Goal: Answer question/provide support: Share knowledge or assist other users

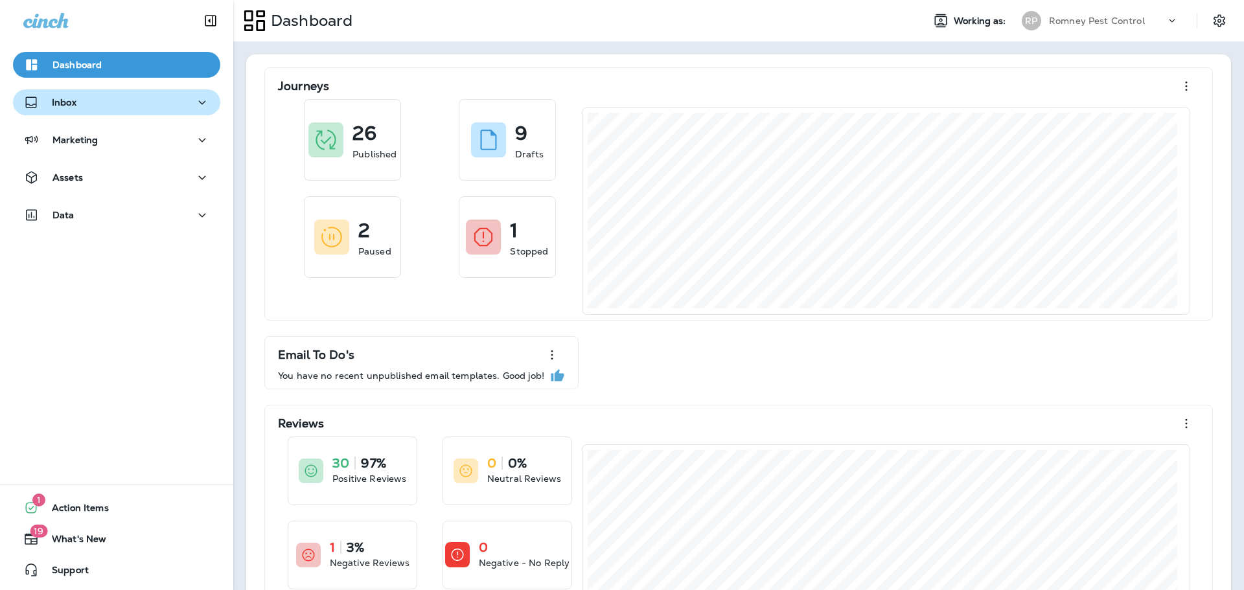
click at [67, 97] on p "Inbox" at bounding box center [64, 102] width 25 height 10
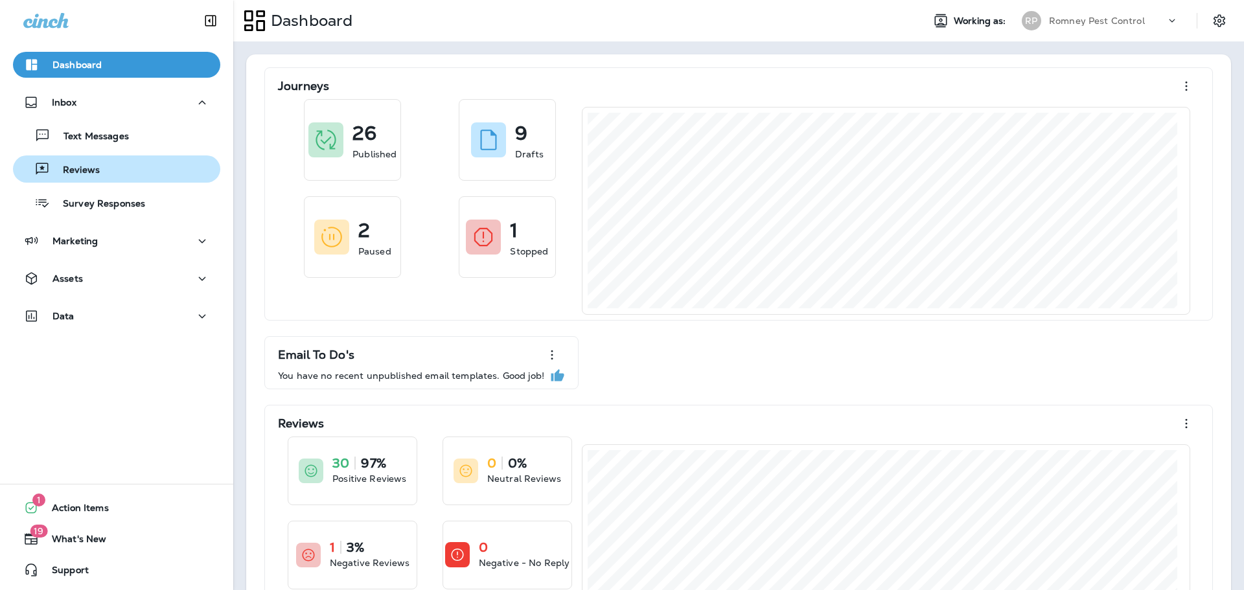
click at [77, 166] on p "Reviews" at bounding box center [75, 171] width 50 height 12
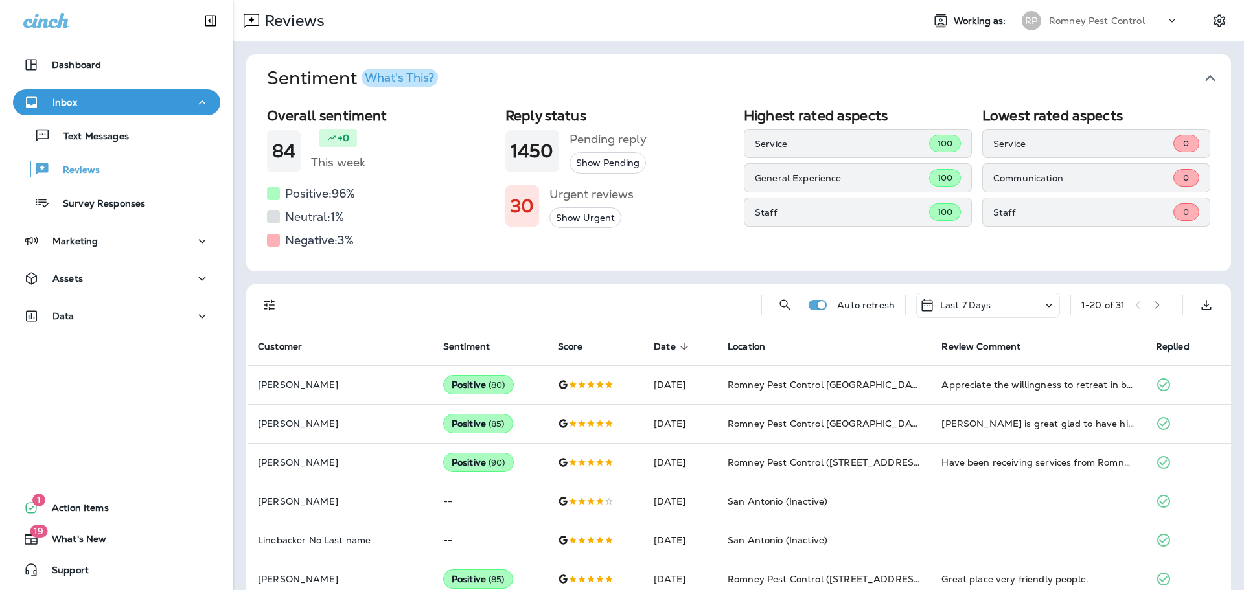
click at [1205, 76] on icon "button" at bounding box center [1210, 78] width 10 height 6
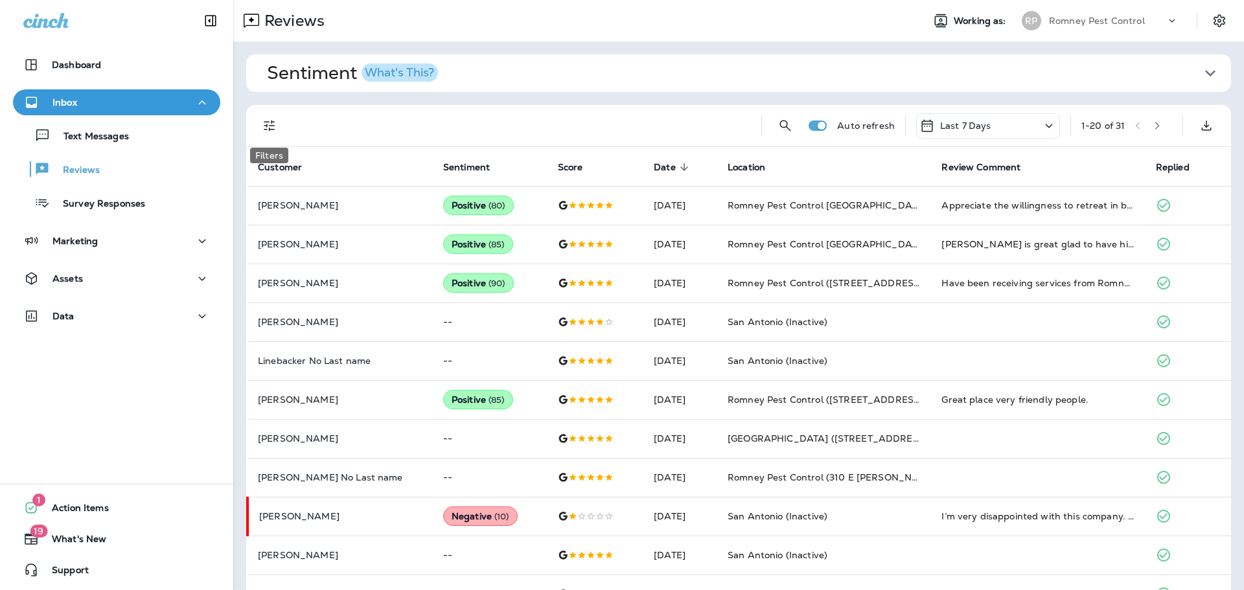
click at [262, 121] on icon "Filters" at bounding box center [270, 126] width 16 height 16
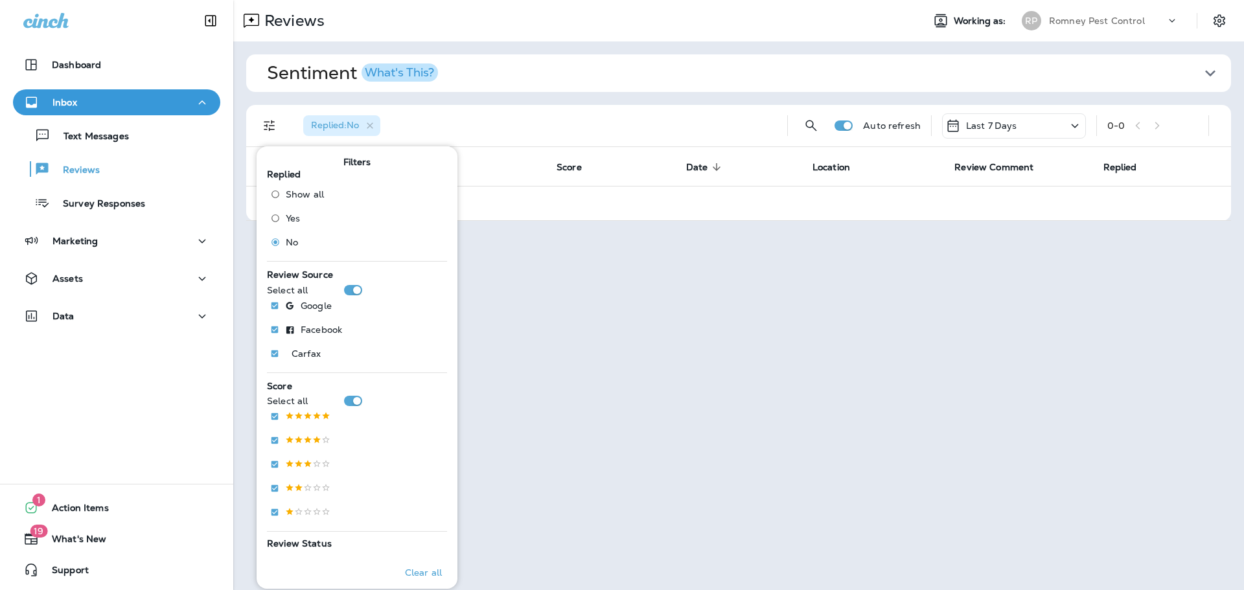
click at [1146, 21] on div "Romney Pest Control" at bounding box center [1107, 20] width 117 height 19
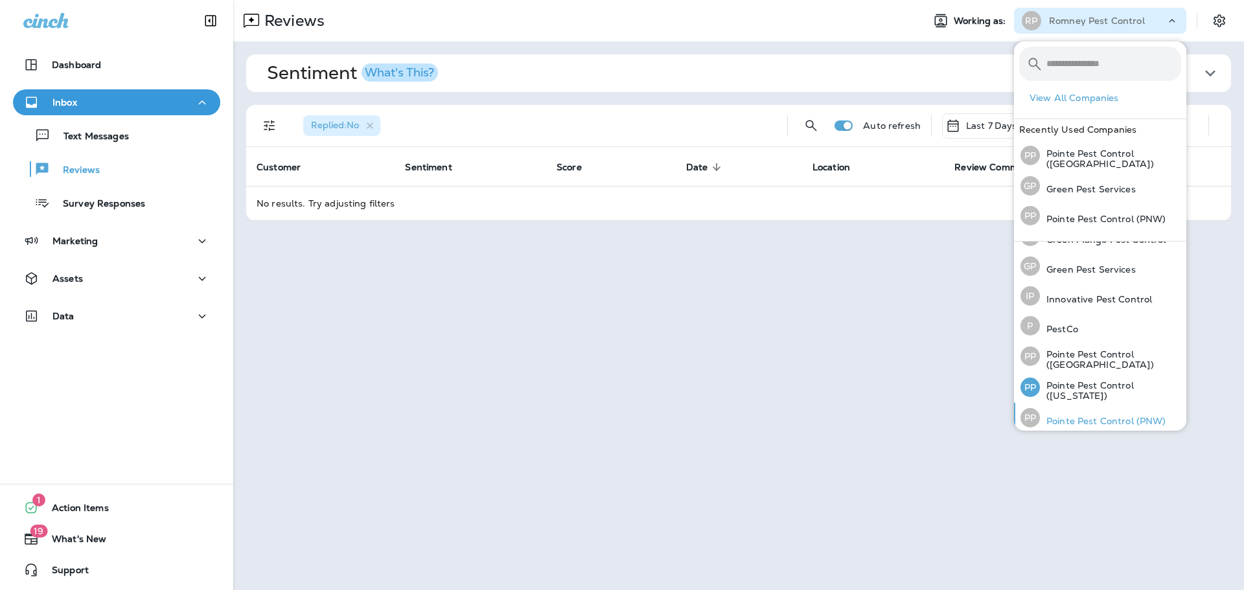
scroll to position [57, 0]
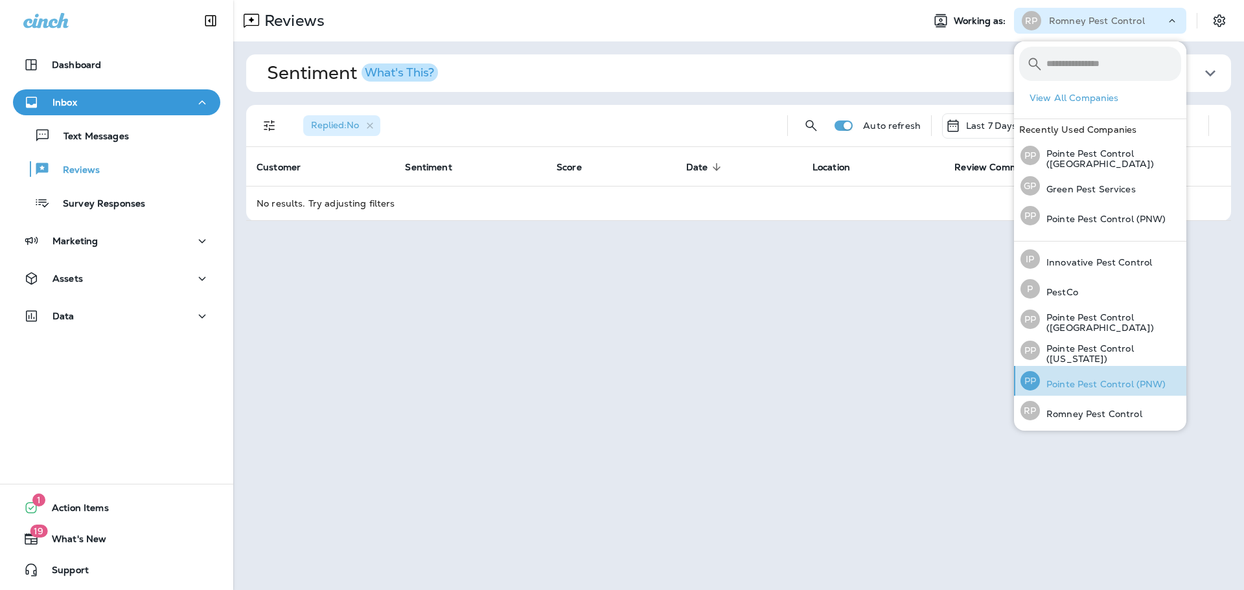
click at [1108, 380] on p "Pointe Pest Control (PNW)" at bounding box center [1103, 384] width 126 height 10
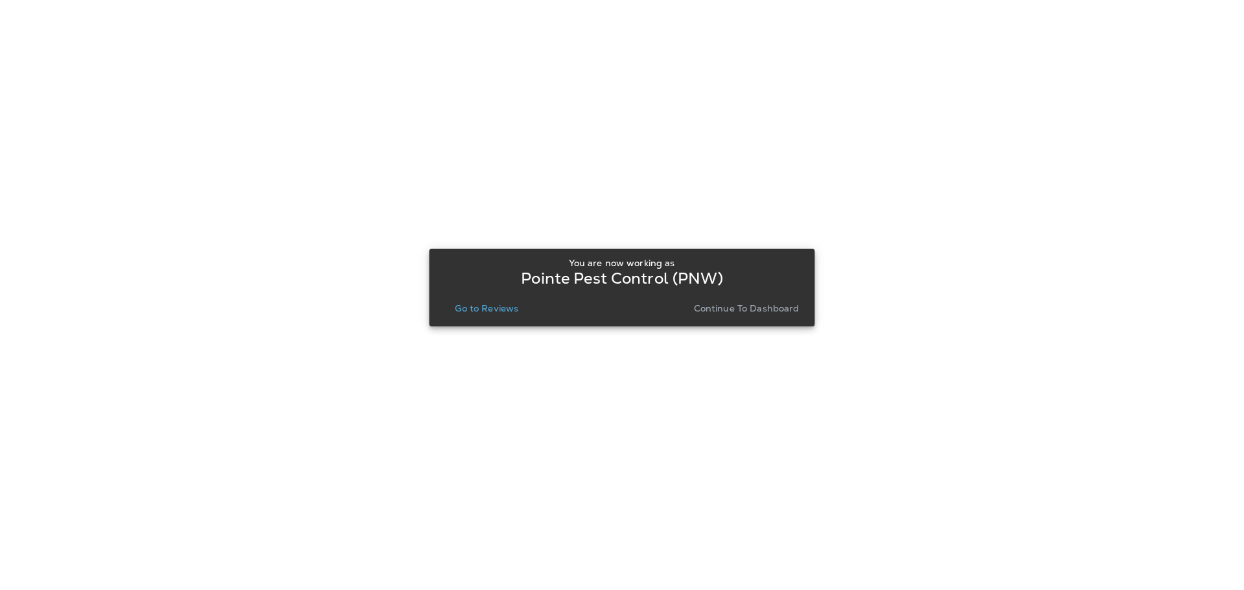
click at [487, 308] on p "Go to Reviews" at bounding box center [487, 308] width 64 height 10
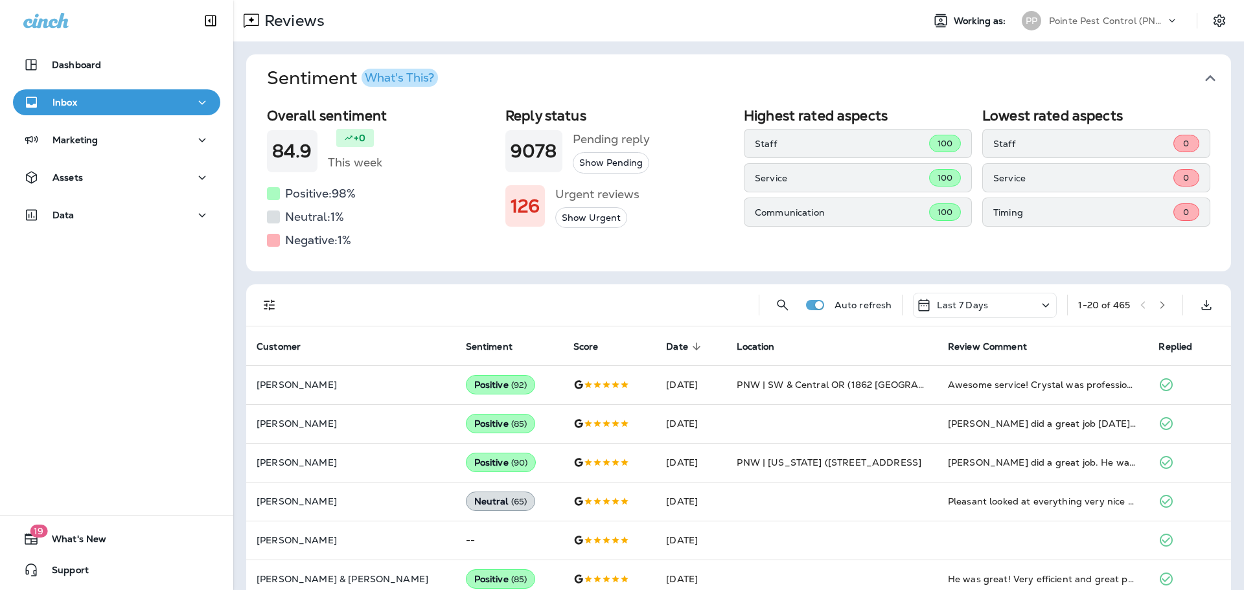
click at [1213, 76] on button "Sentiment What's This?" at bounding box center [749, 78] width 985 height 48
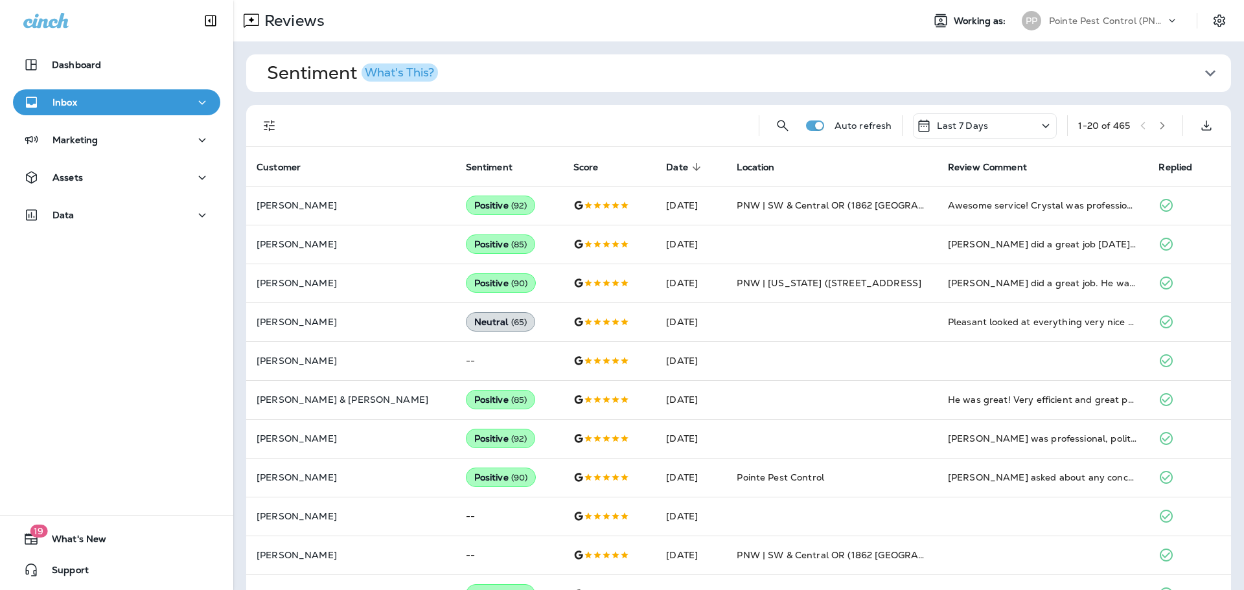
click at [241, 122] on div "Sentiment What's This? Overall sentiment 84.9 +0 This week Positive: 98 % Neutr…" at bounding box center [738, 509] width 1011 height 936
click at [259, 128] on button "Filters" at bounding box center [270, 126] width 26 height 26
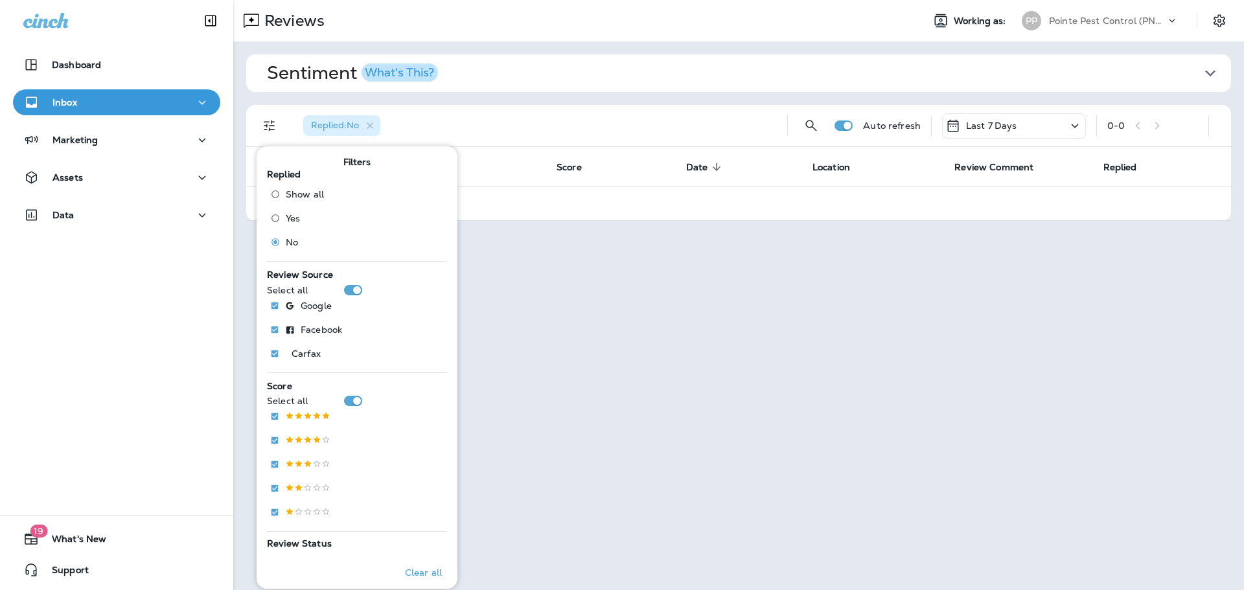
click at [1078, 21] on p "Pointe Pest Control (PNW)" at bounding box center [1107, 21] width 117 height 10
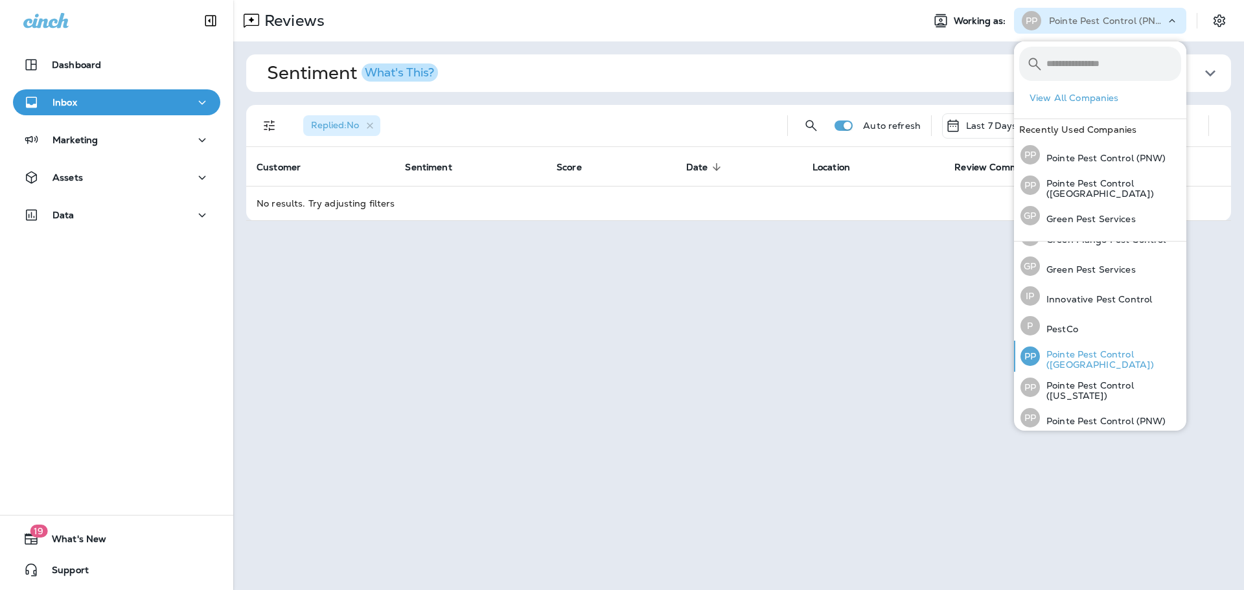
scroll to position [57, 0]
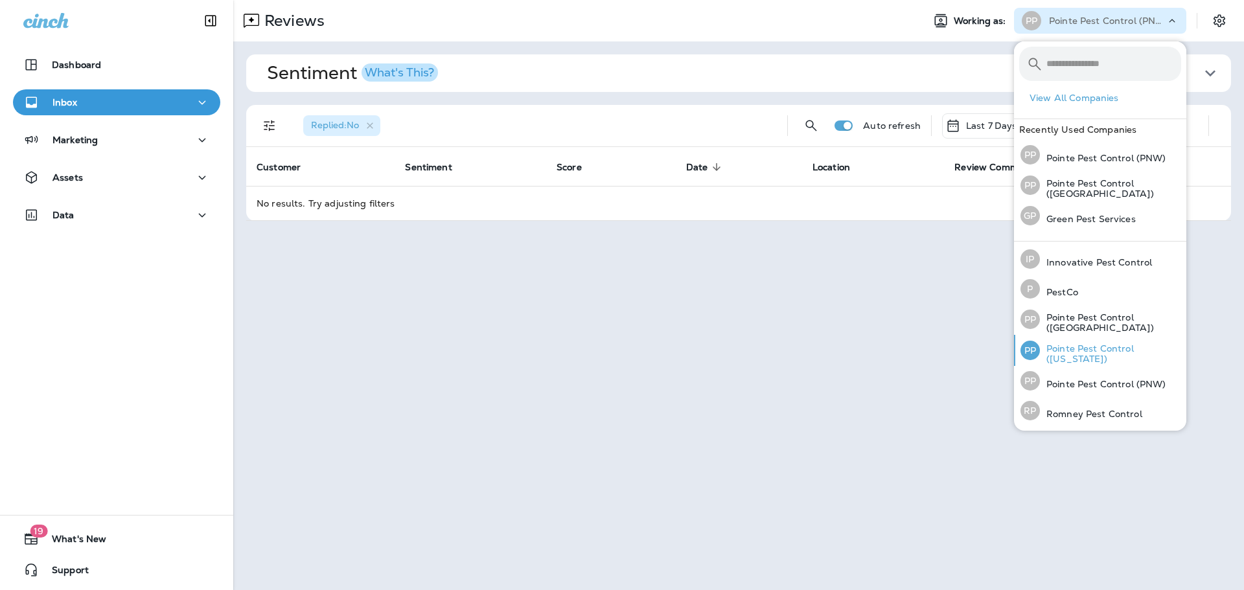
click at [1102, 352] on p "Pointe Pest Control ([US_STATE])" at bounding box center [1110, 353] width 141 height 21
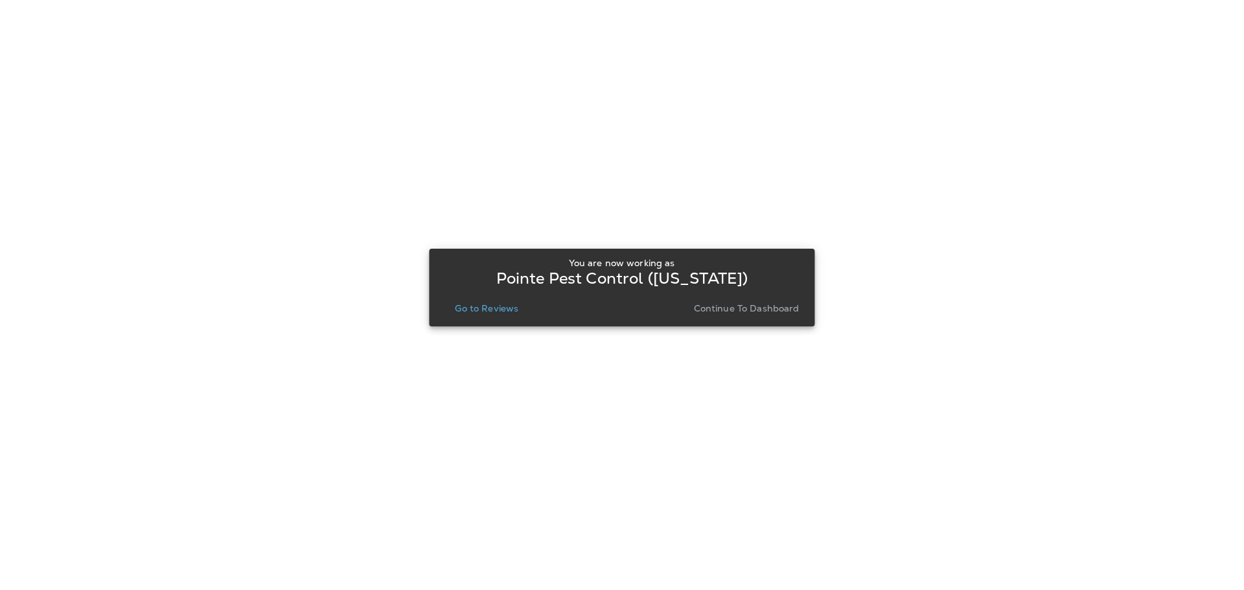
click at [493, 313] on p "Go to Reviews" at bounding box center [487, 308] width 64 height 10
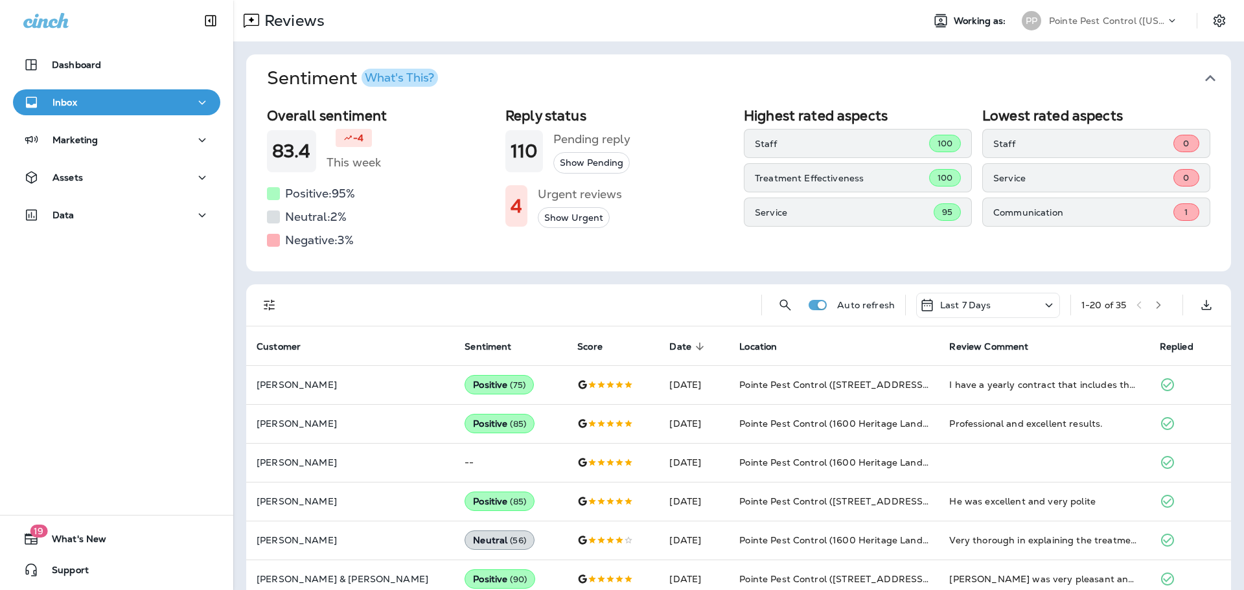
click at [1212, 76] on button "Sentiment What's This?" at bounding box center [749, 78] width 985 height 48
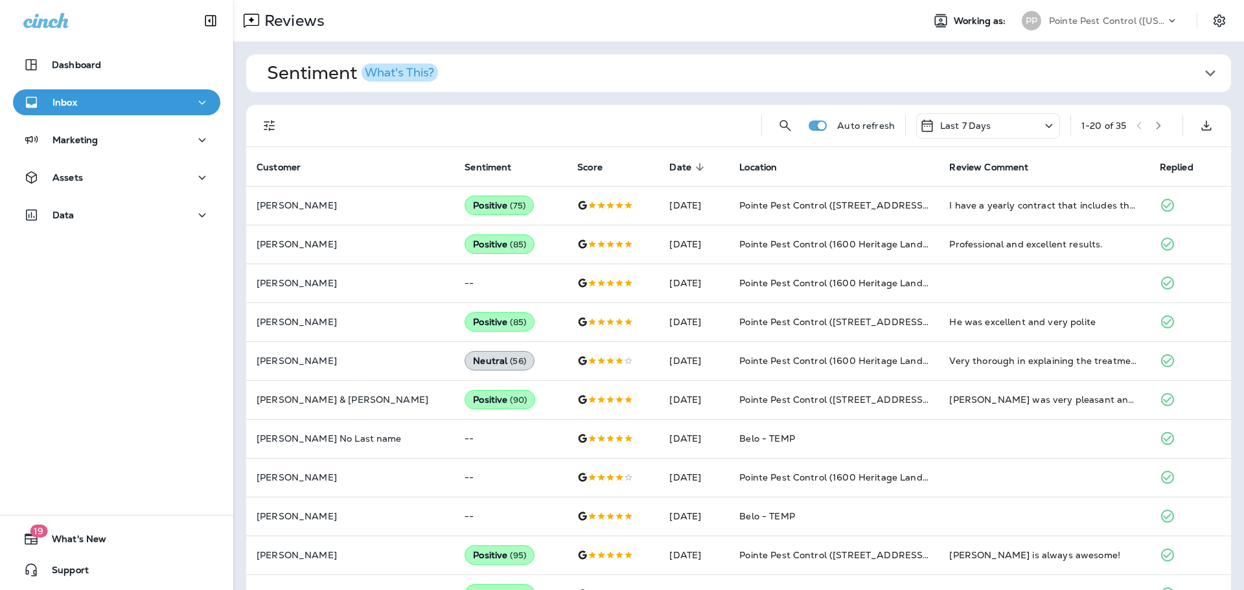
click at [274, 127] on icon "Filters" at bounding box center [270, 126] width 16 height 16
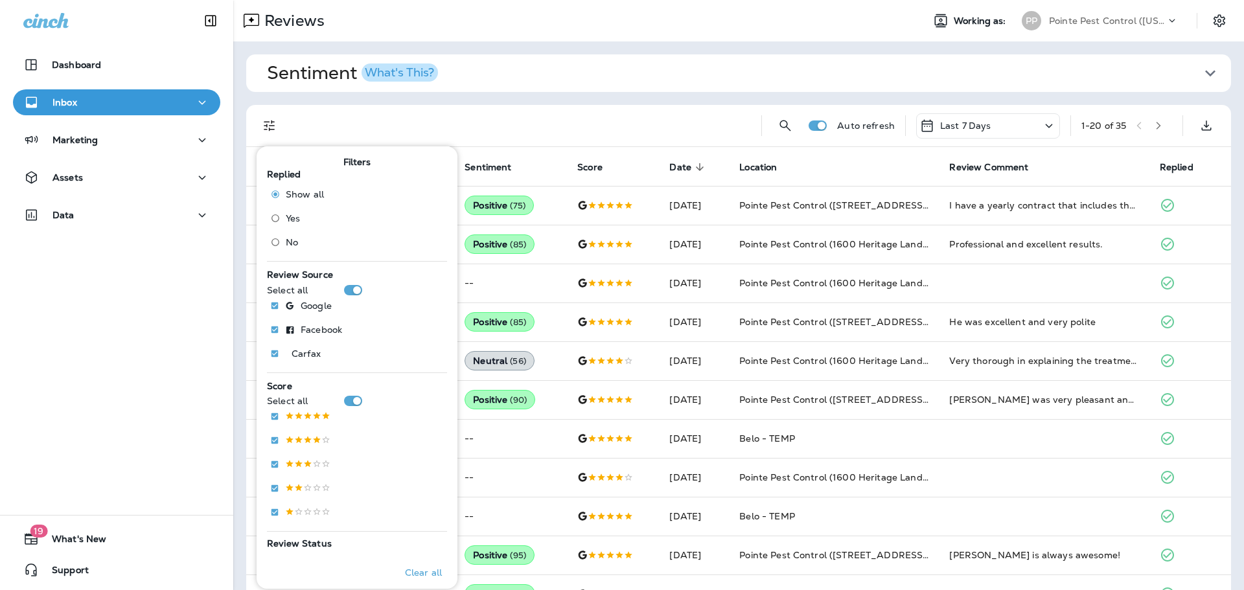
click at [288, 244] on span "No" at bounding box center [292, 242] width 12 height 10
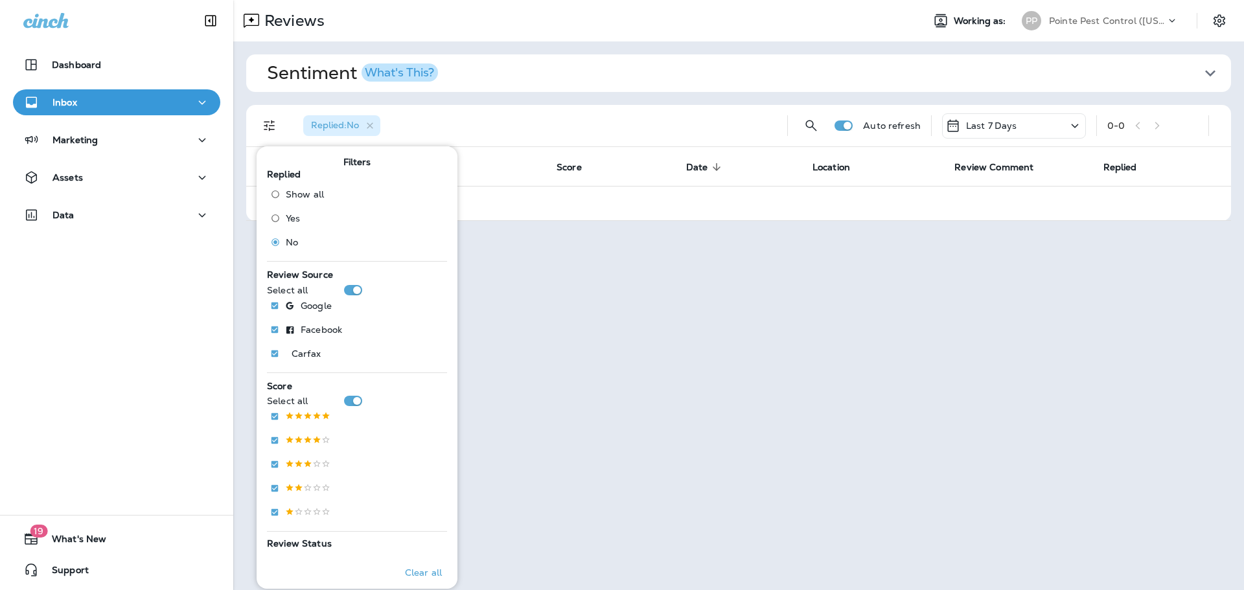
click at [1098, 22] on p "Pointe Pest Control ([US_STATE])" at bounding box center [1107, 21] width 117 height 10
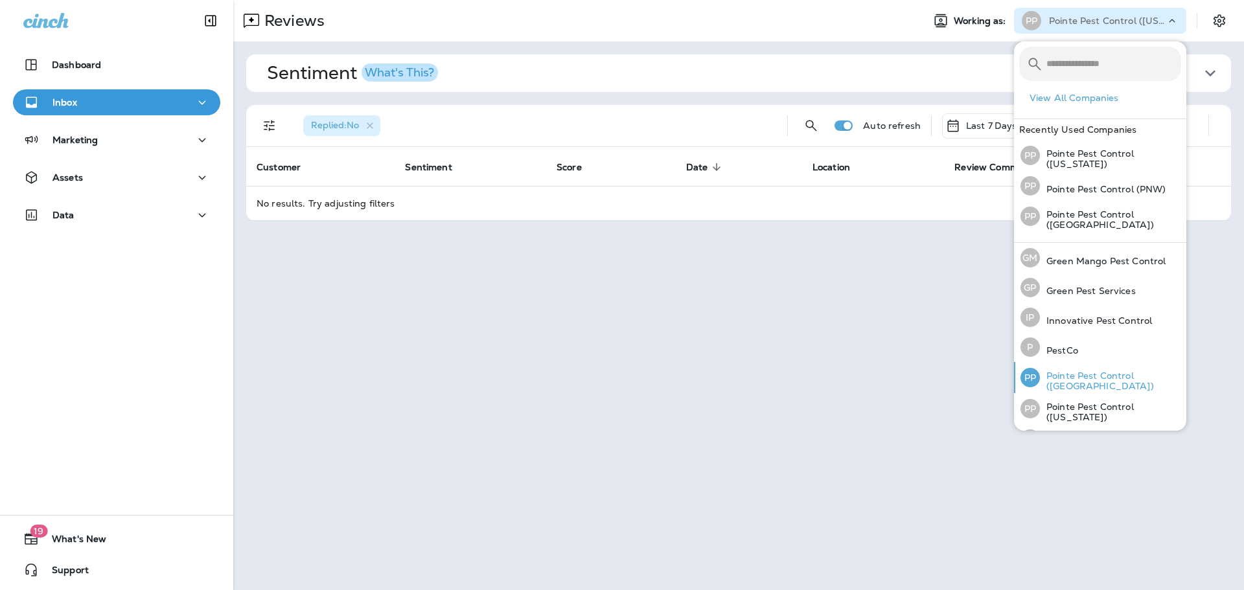
click at [1124, 386] on p "Pointe Pest Control ([GEOGRAPHIC_DATA])" at bounding box center [1110, 381] width 141 height 21
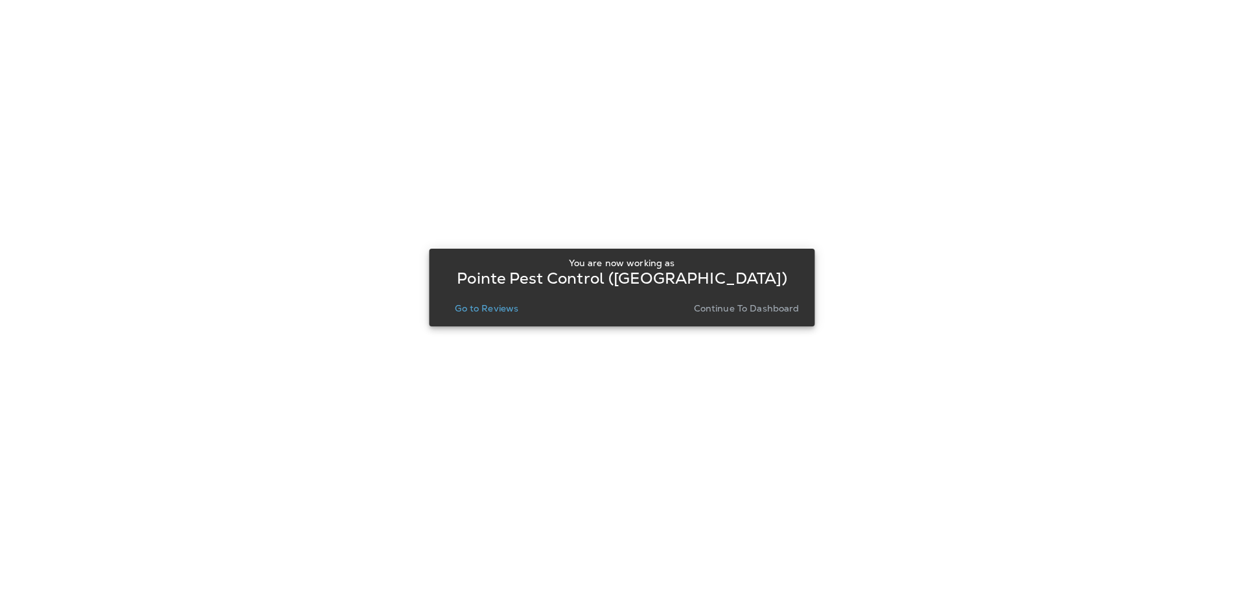
click at [496, 308] on p "Go to Reviews" at bounding box center [487, 308] width 64 height 10
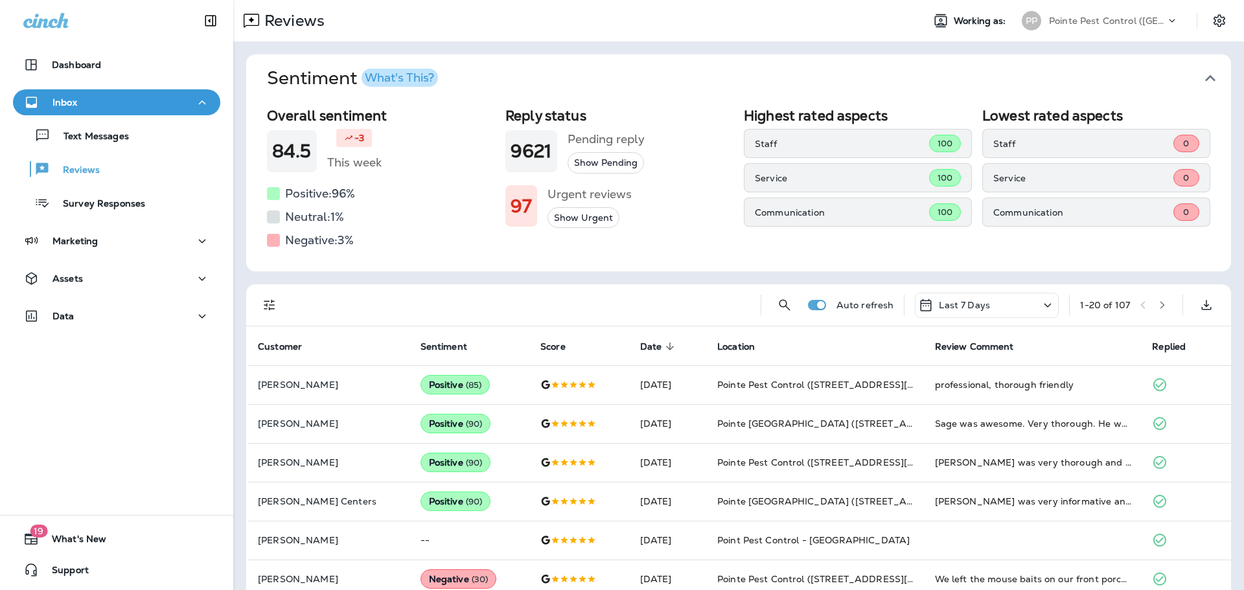
click at [1203, 75] on icon "button" at bounding box center [1210, 78] width 21 height 21
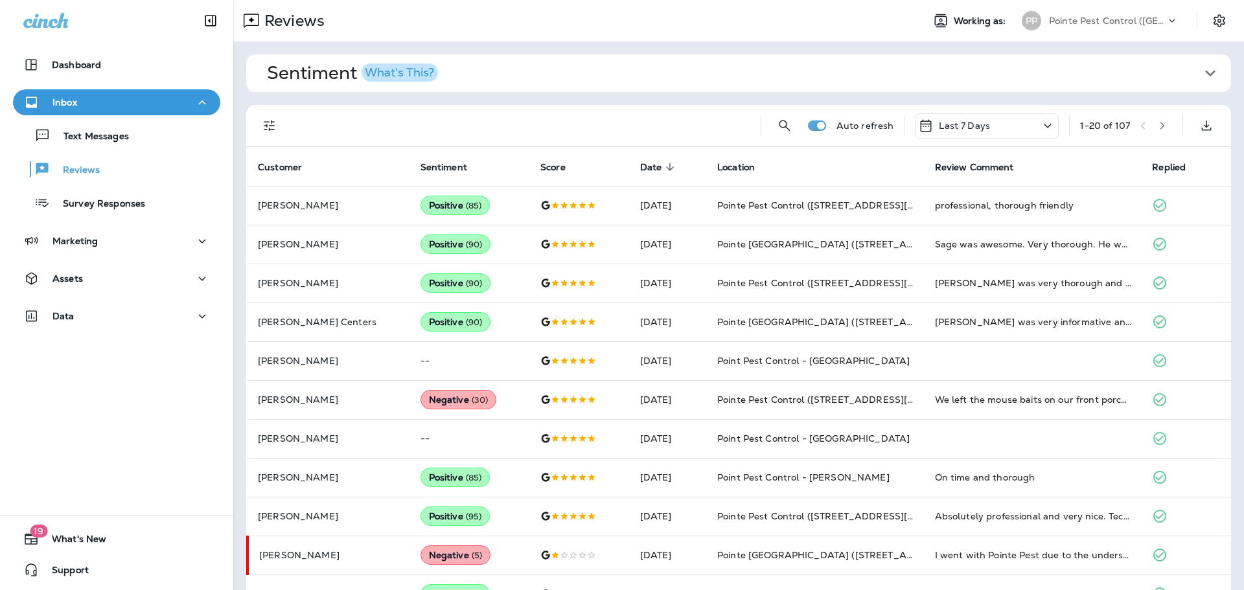
click at [268, 130] on icon "Filters" at bounding box center [270, 126] width 16 height 16
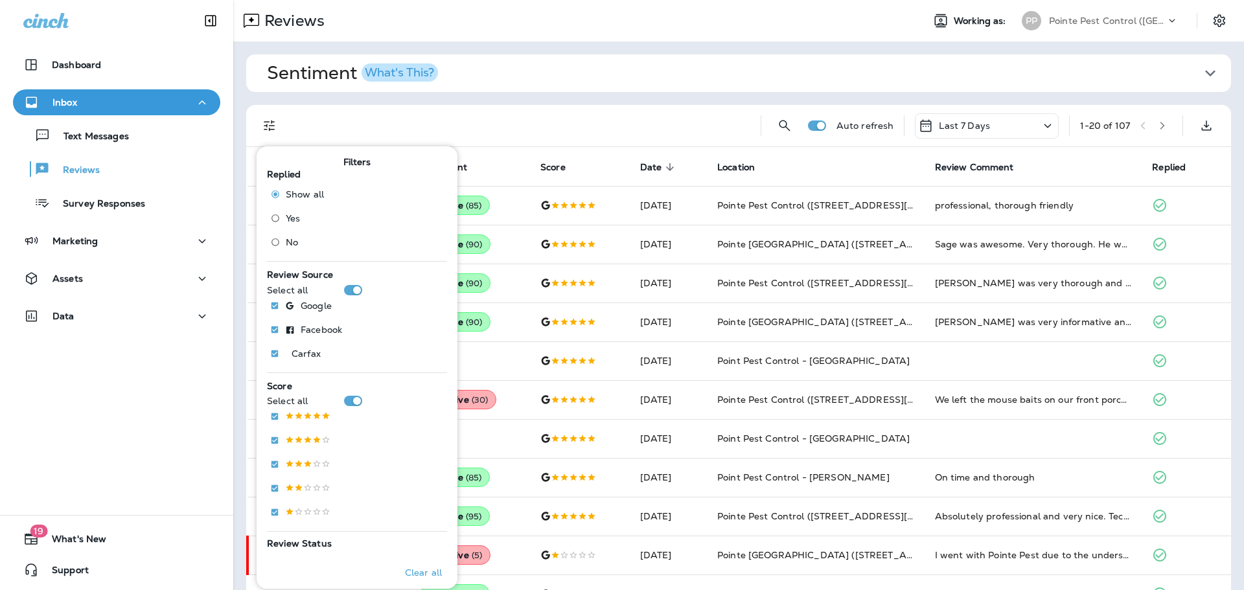
click at [287, 243] on span "No" at bounding box center [292, 242] width 12 height 10
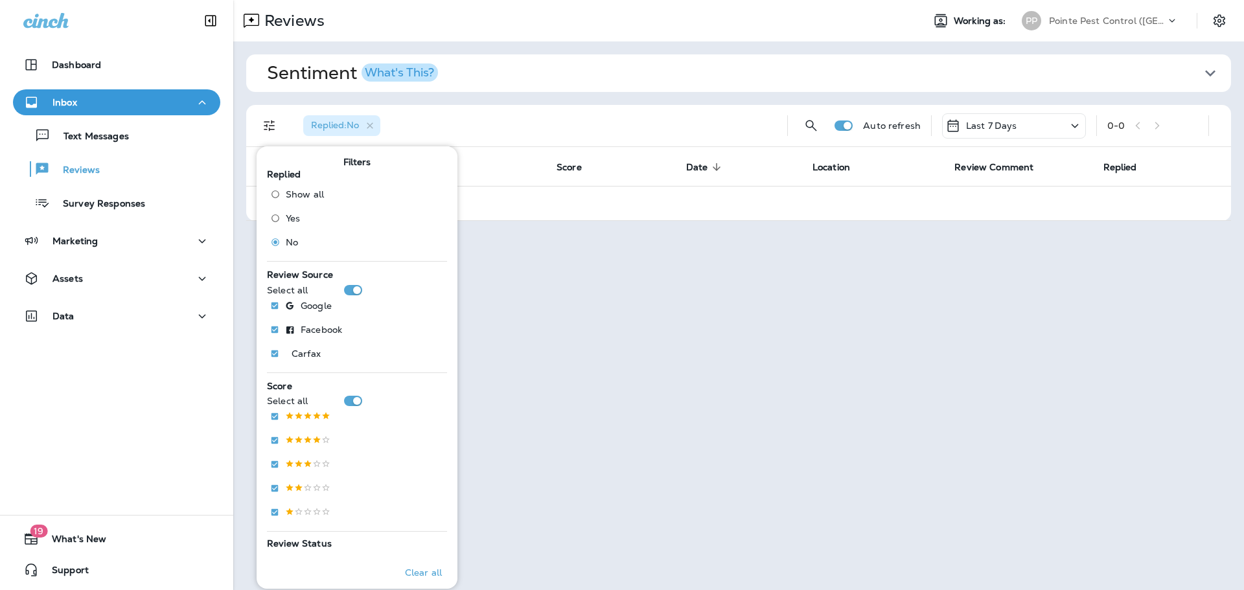
click at [1117, 14] on div "Pointe Pest Control ([GEOGRAPHIC_DATA])" at bounding box center [1107, 20] width 117 height 19
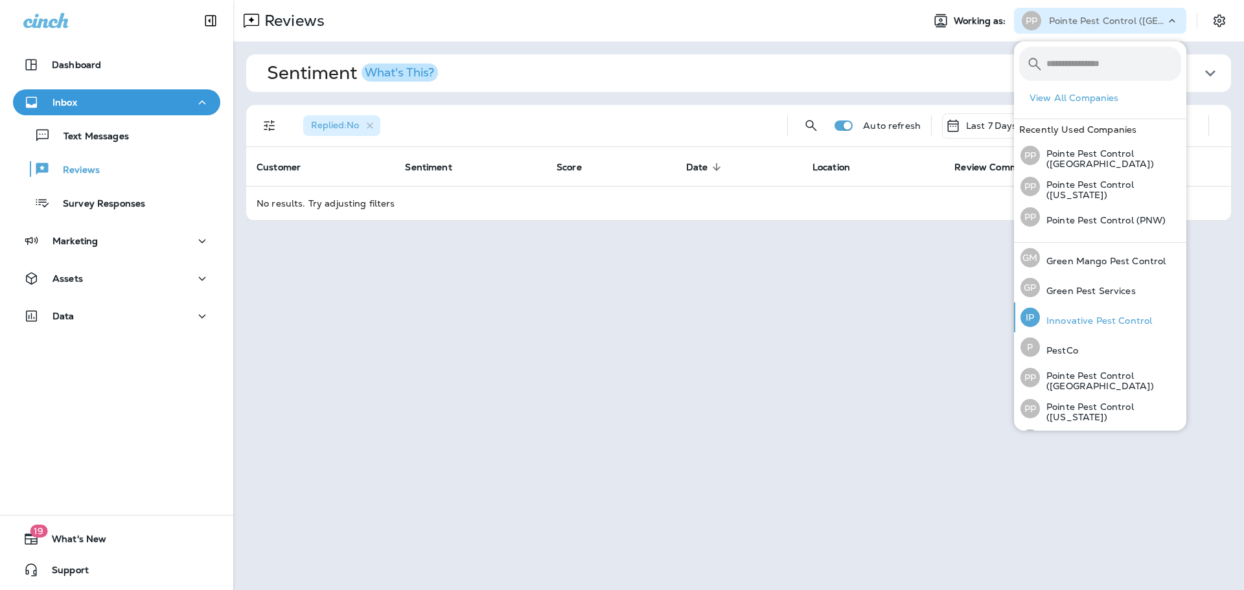
click at [1103, 316] on p "Innovative Pest Control" at bounding box center [1096, 321] width 112 height 10
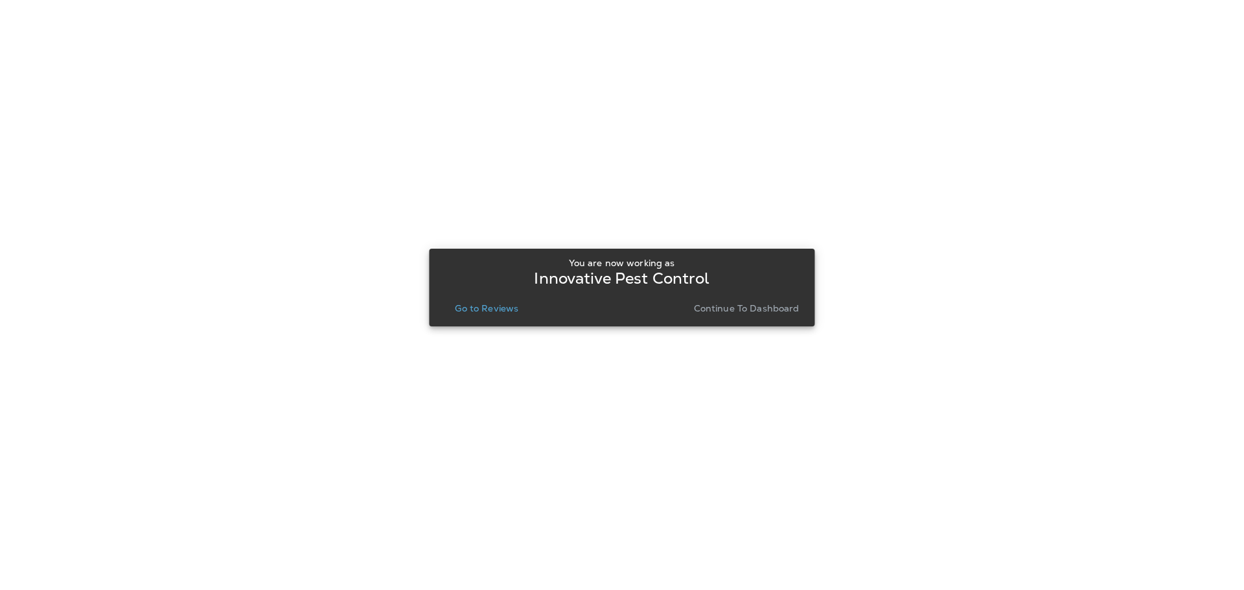
click at [504, 308] on p "Go to Reviews" at bounding box center [487, 308] width 64 height 10
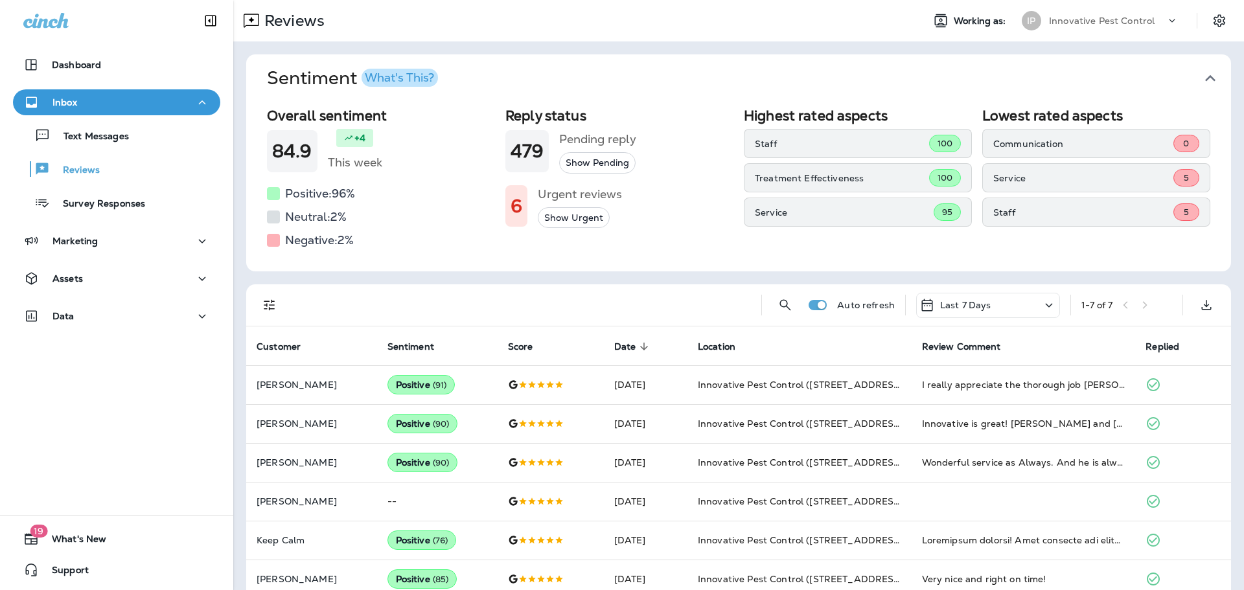
click at [1202, 76] on icon "button" at bounding box center [1210, 78] width 21 height 21
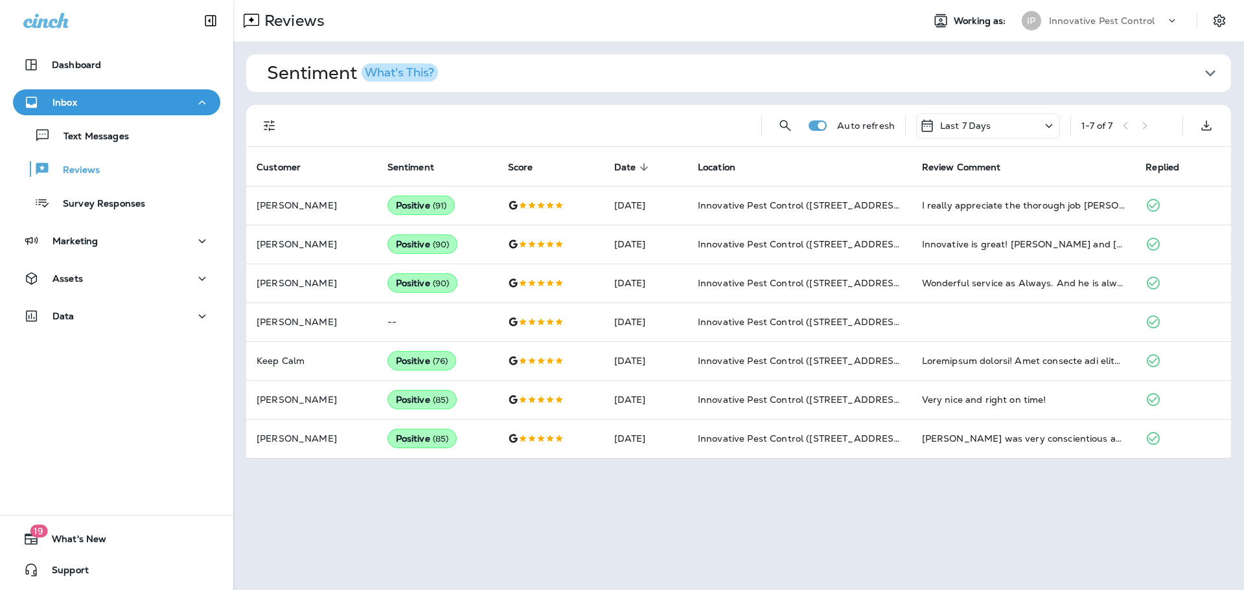
click at [1137, 17] on p "Innovative Pest Control" at bounding box center [1102, 21] width 106 height 10
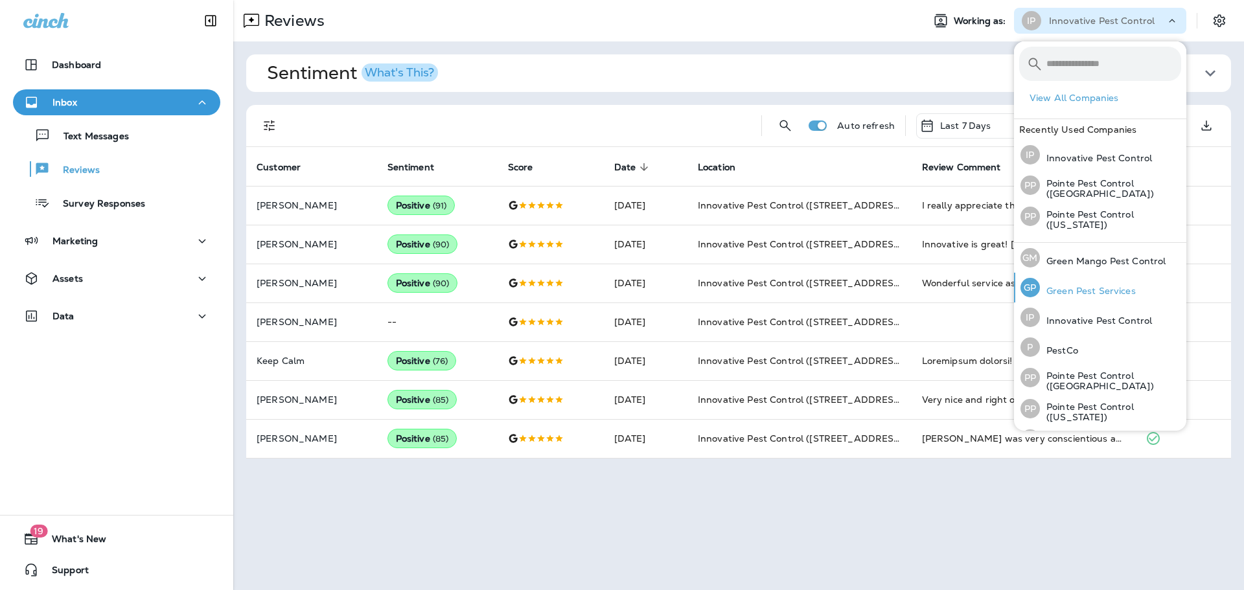
click at [1121, 291] on p "Green Pest Services" at bounding box center [1088, 291] width 96 height 10
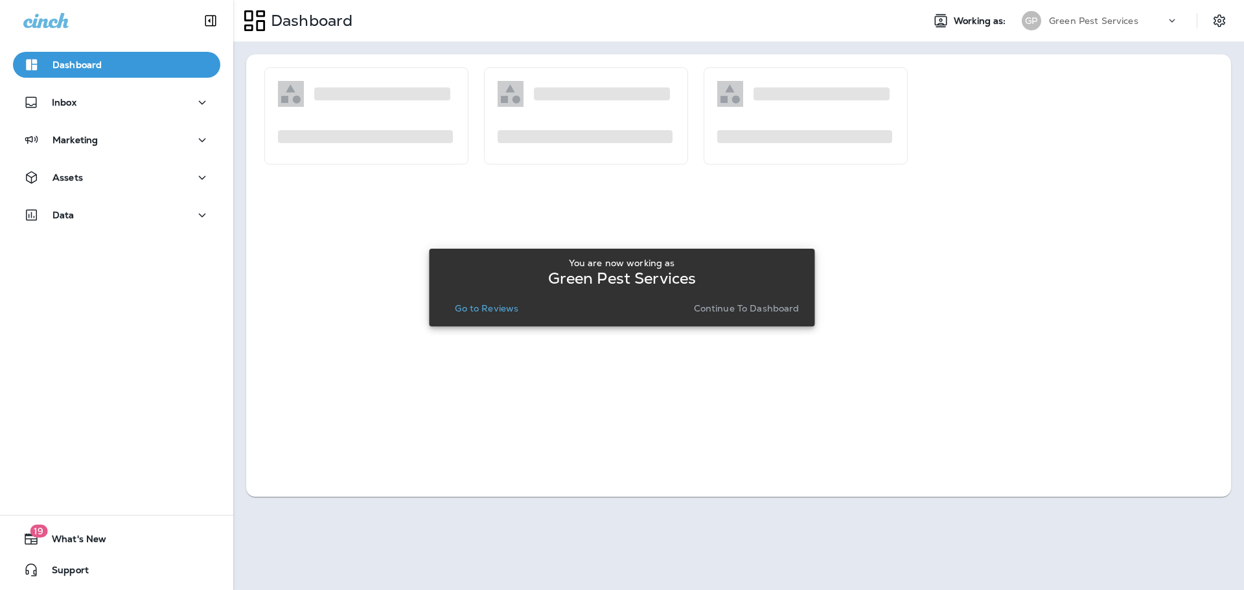
click at [503, 307] on p "Go to Reviews" at bounding box center [487, 308] width 64 height 10
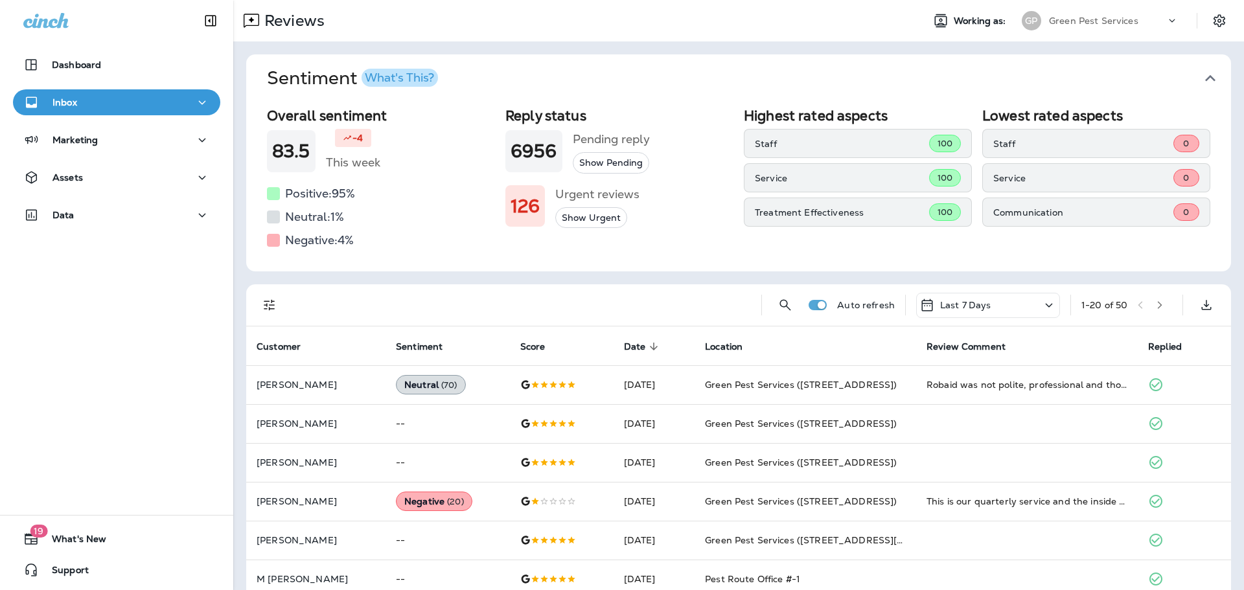
click at [1206, 78] on icon "button" at bounding box center [1210, 78] width 21 height 21
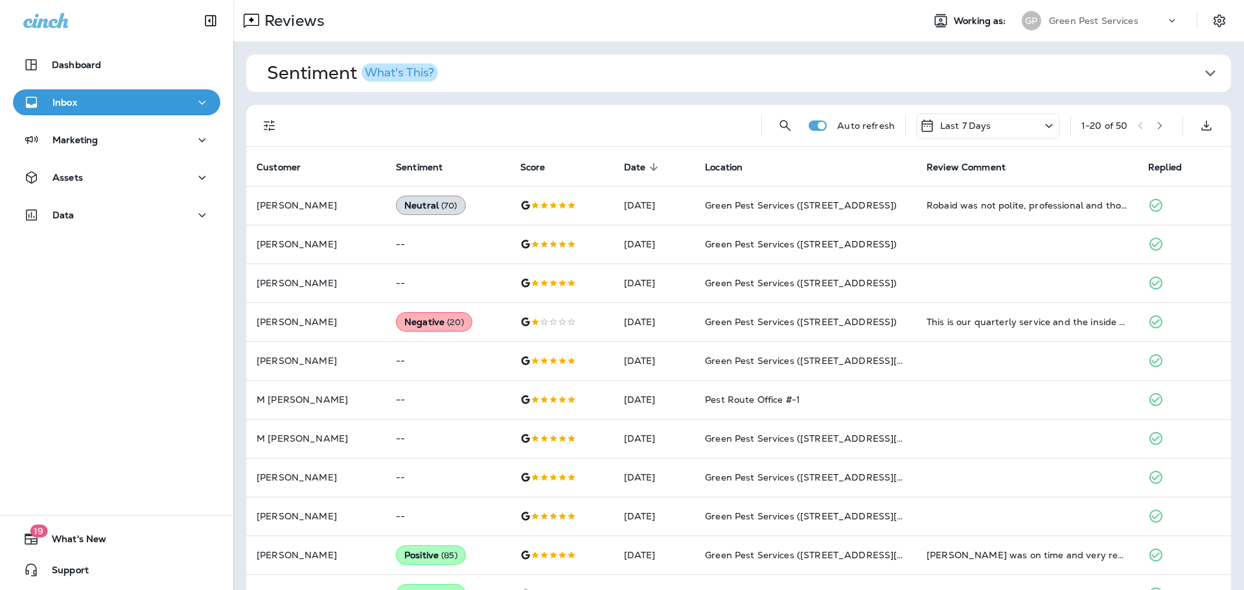
click at [268, 129] on icon "Filters" at bounding box center [270, 126] width 16 height 16
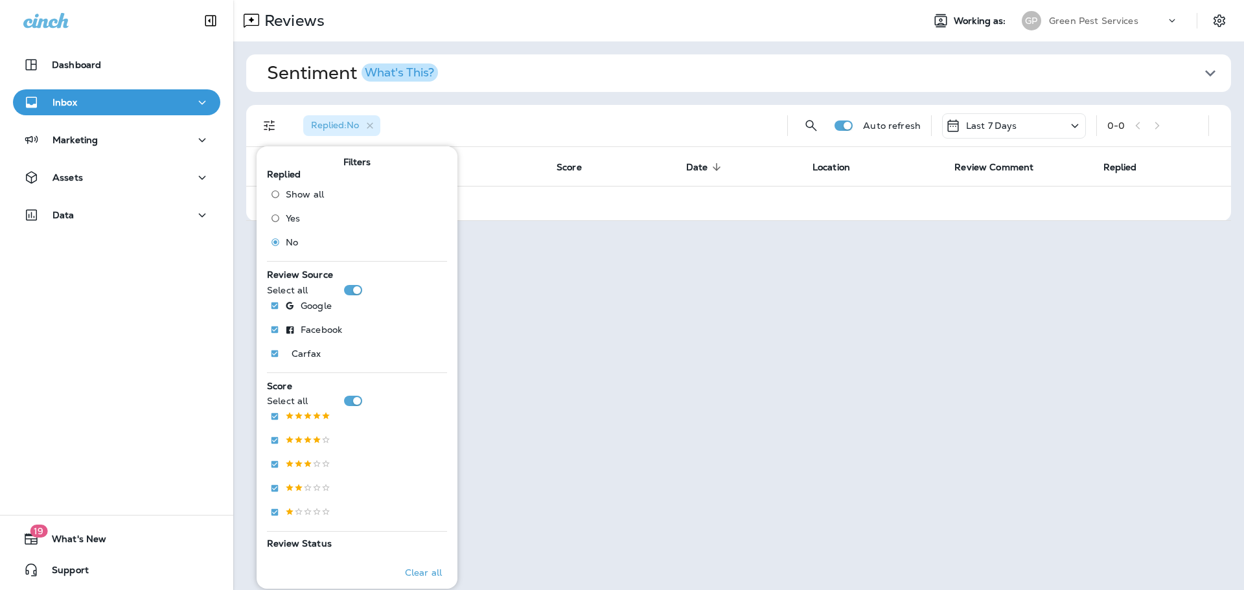
click at [656, 115] on div "Replied : No" at bounding box center [535, 125] width 484 height 41
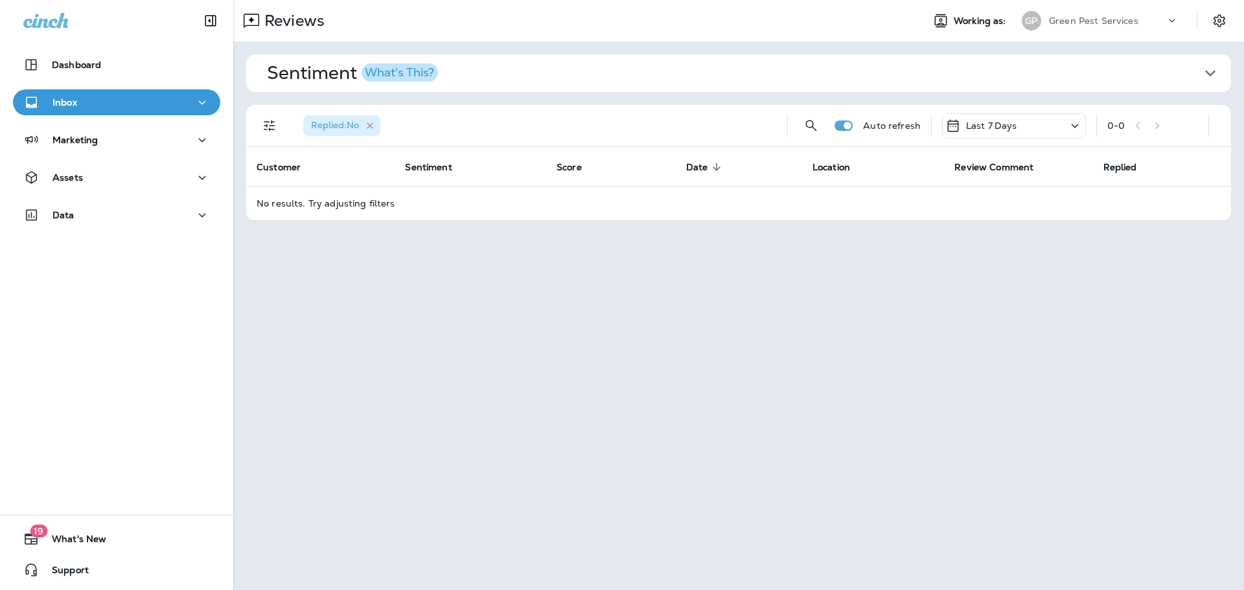
click at [371, 126] on icon "button" at bounding box center [370, 125] width 6 height 6
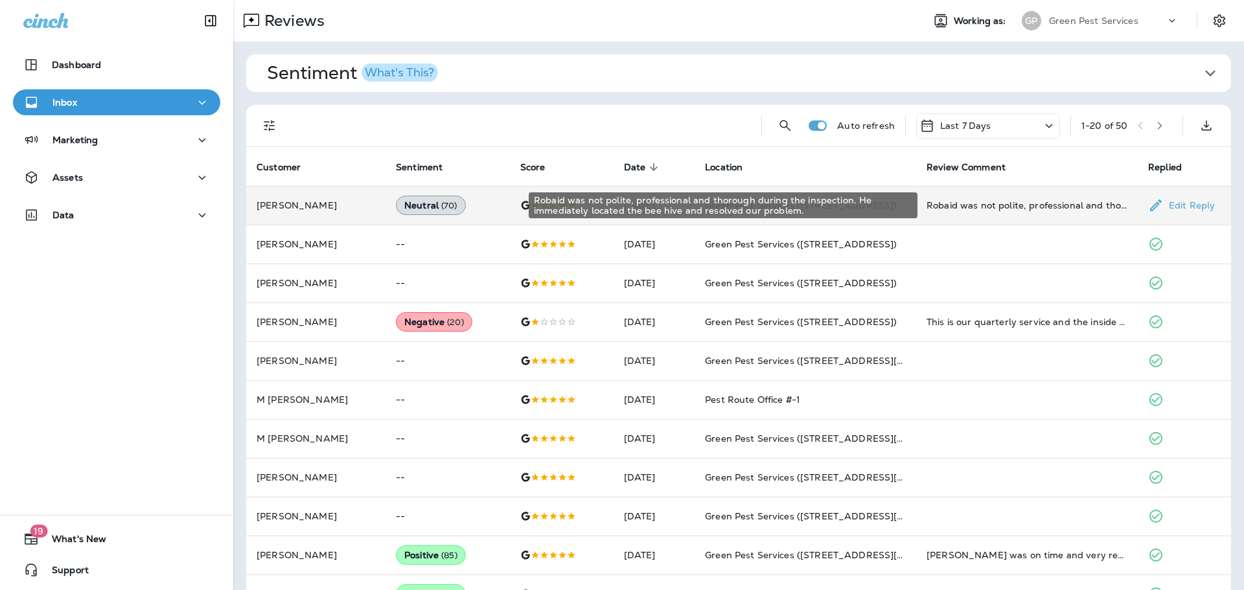
click at [983, 207] on div "Robaid was not polite, professional and thorough during the inspection. He imme…" at bounding box center [1027, 205] width 201 height 13
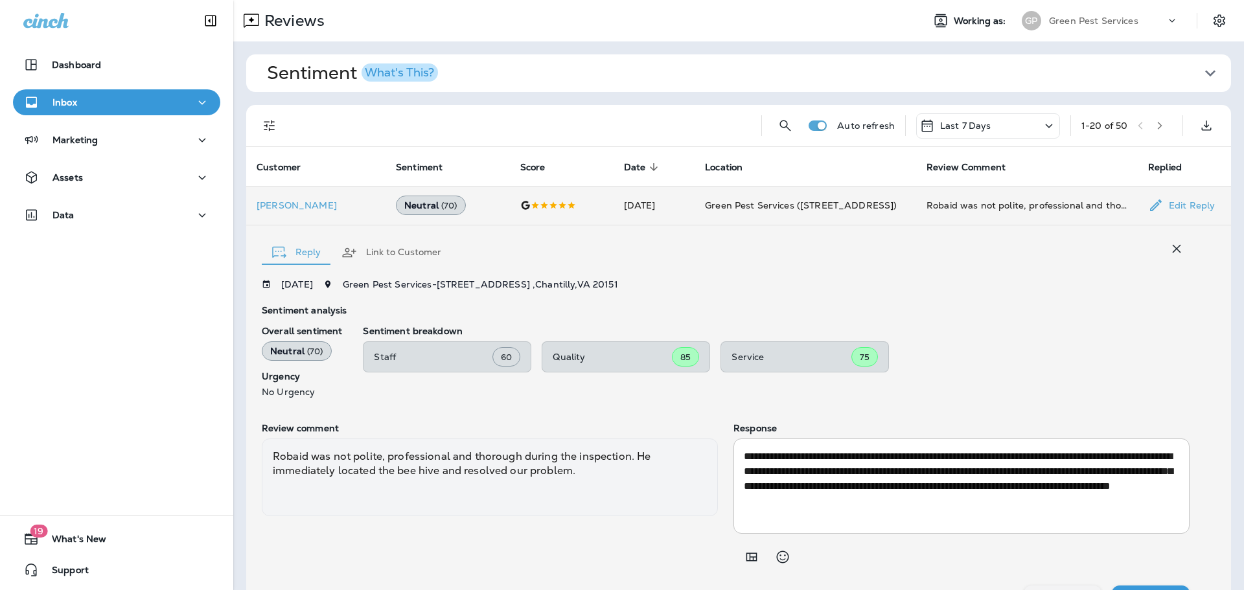
scroll to position [29, 0]
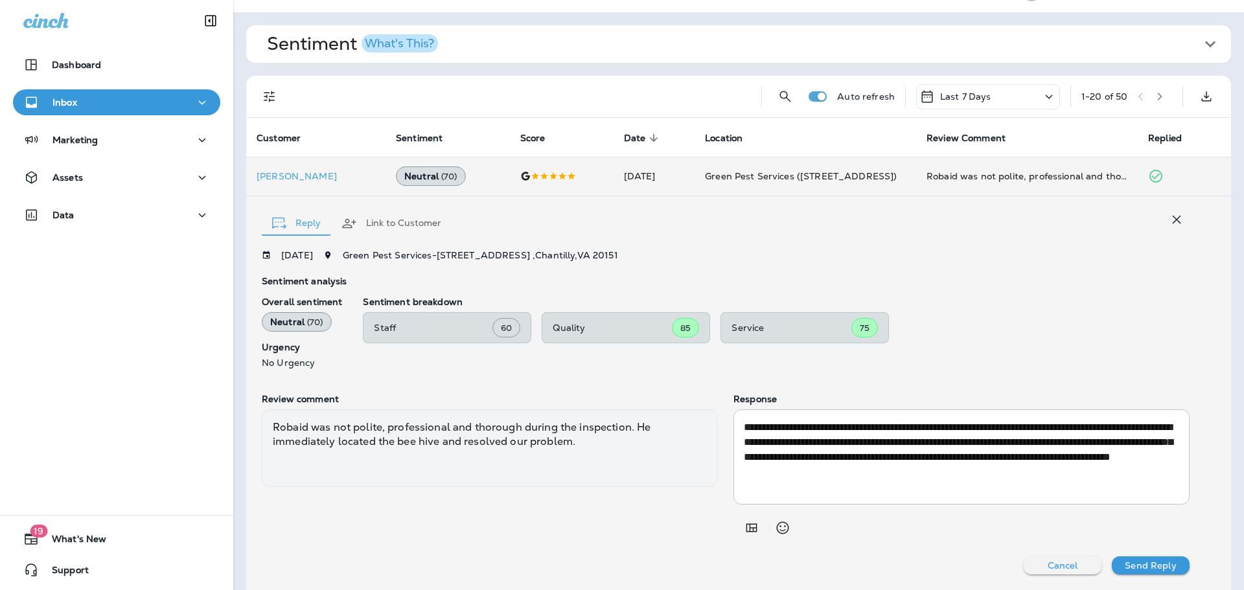
click at [1169, 219] on icon "button" at bounding box center [1177, 220] width 16 height 16
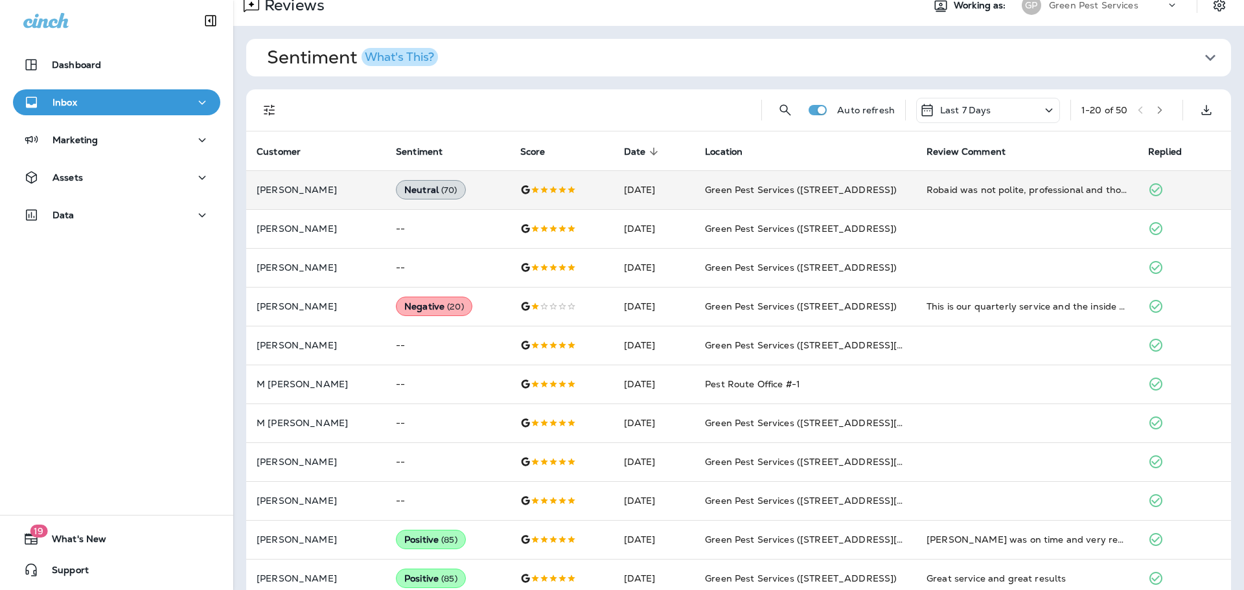
scroll to position [0, 0]
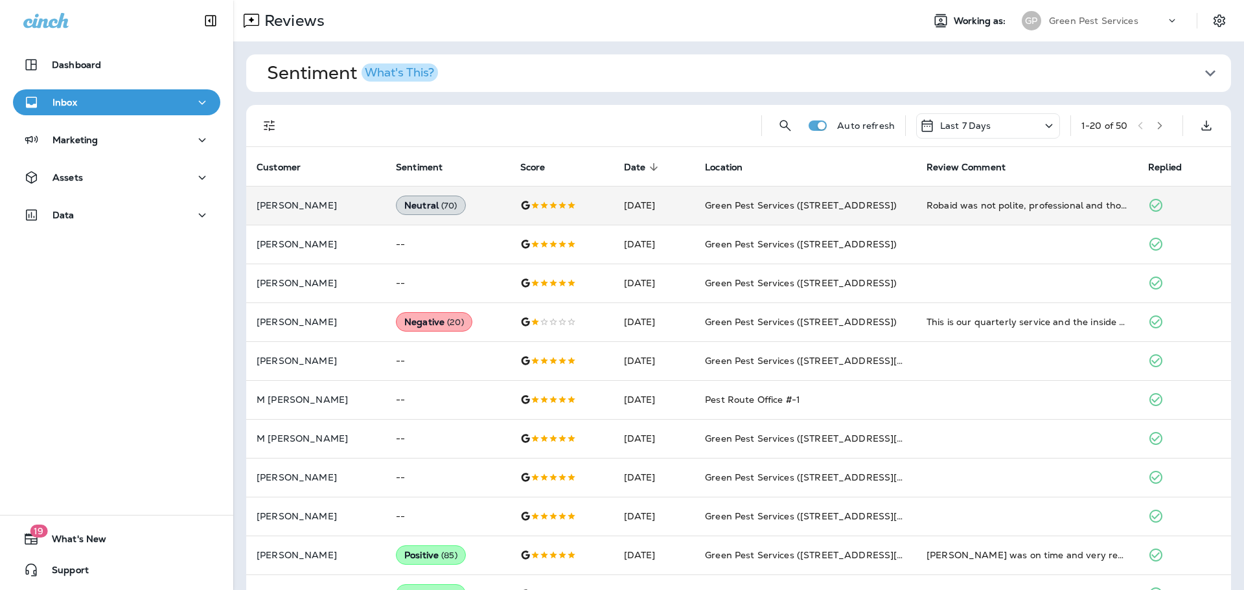
click at [1069, 27] on div "Green Pest Services" at bounding box center [1107, 20] width 117 height 19
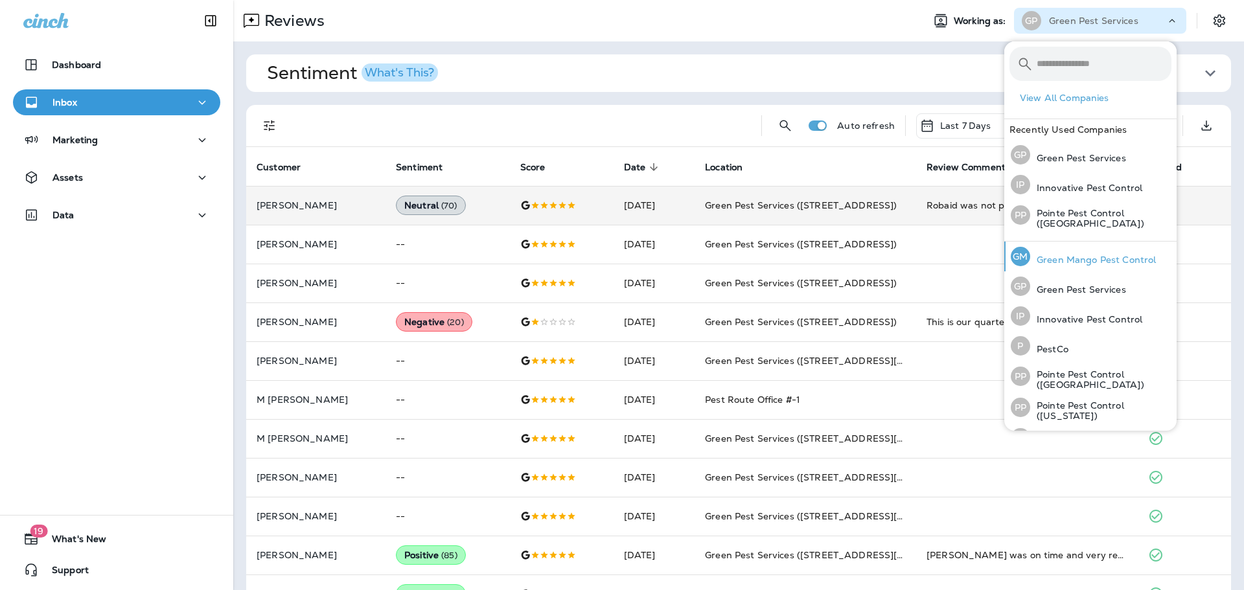
click at [1065, 250] on div "[PERSON_NAME] Mango Pest Control" at bounding box center [1084, 257] width 156 height 30
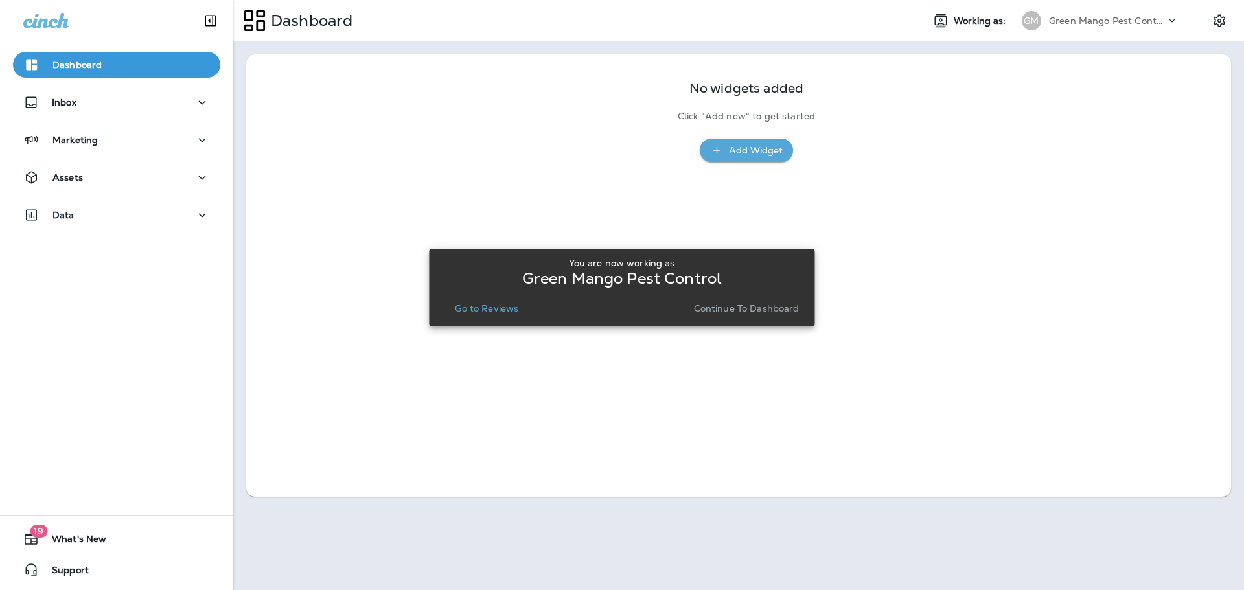
click at [522, 313] on button "Go to Reviews" at bounding box center [487, 308] width 74 height 18
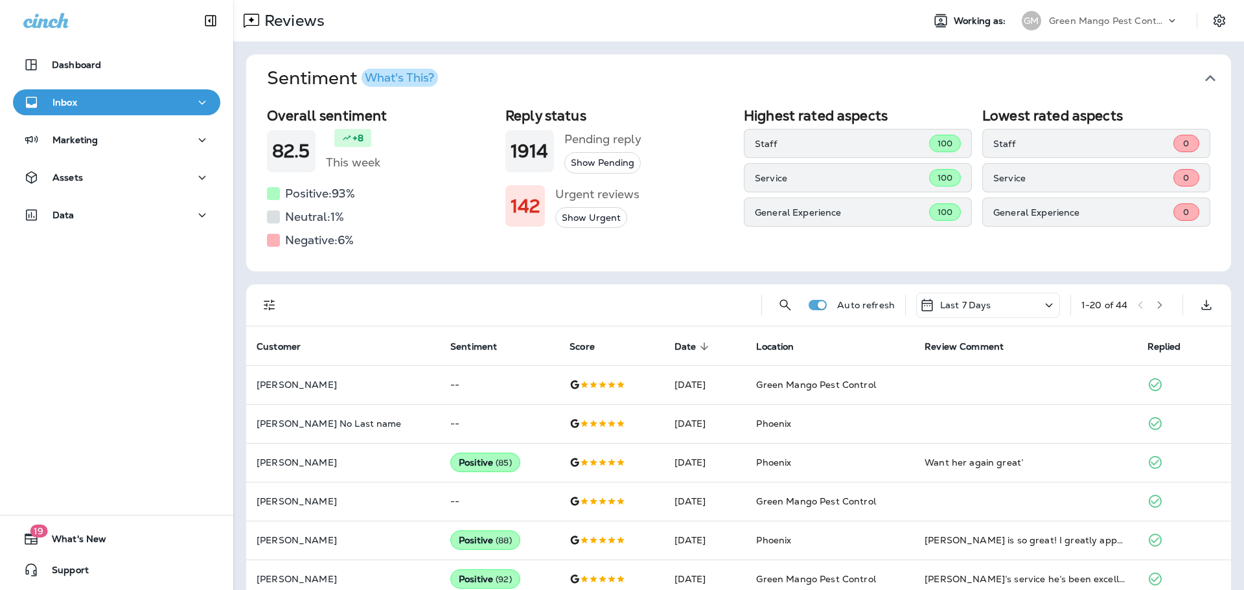
click at [1207, 87] on icon "button" at bounding box center [1210, 78] width 21 height 21
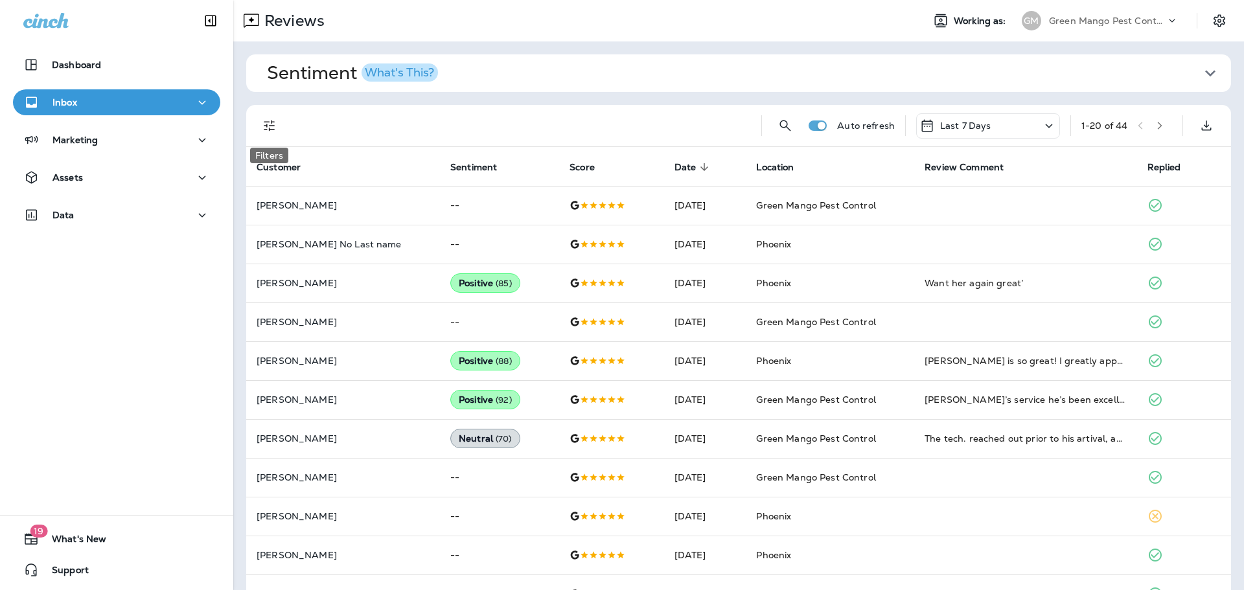
click at [270, 130] on icon "Filters" at bounding box center [270, 126] width 16 height 16
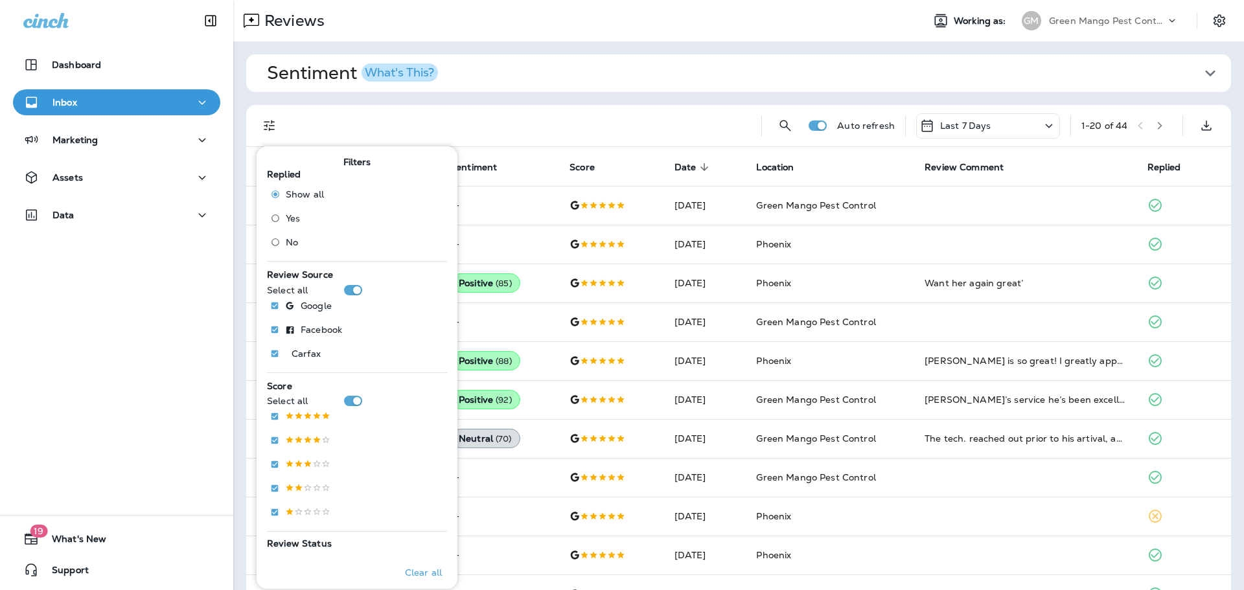
click at [287, 239] on span "No" at bounding box center [292, 242] width 12 height 10
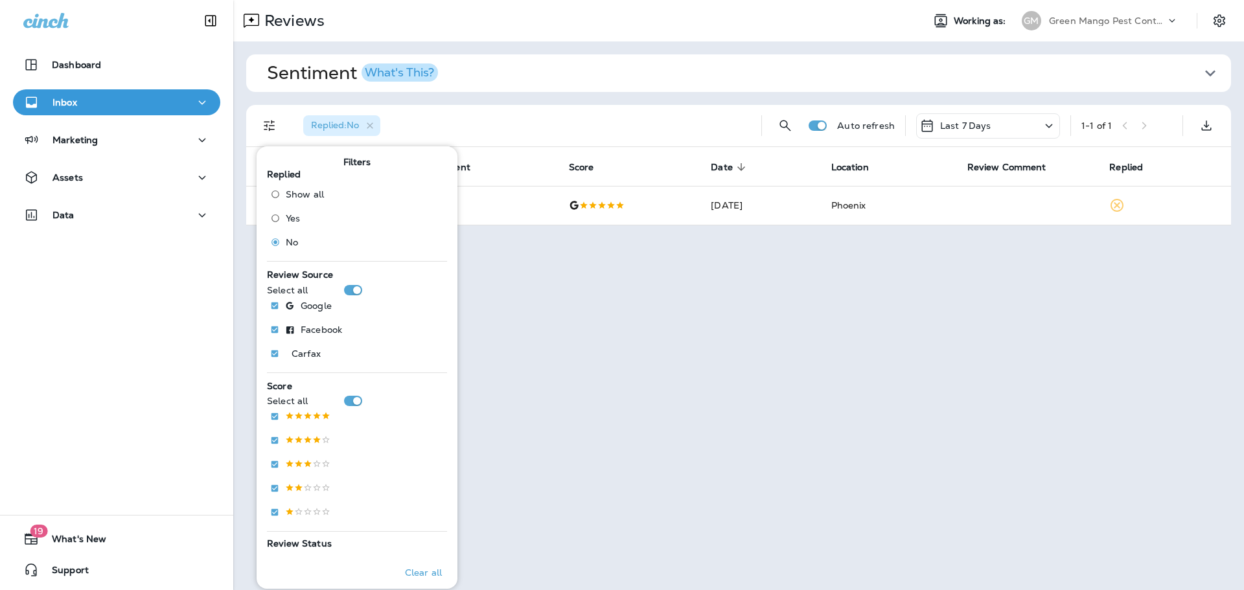
click at [722, 120] on div "Replied : No" at bounding box center [522, 125] width 458 height 41
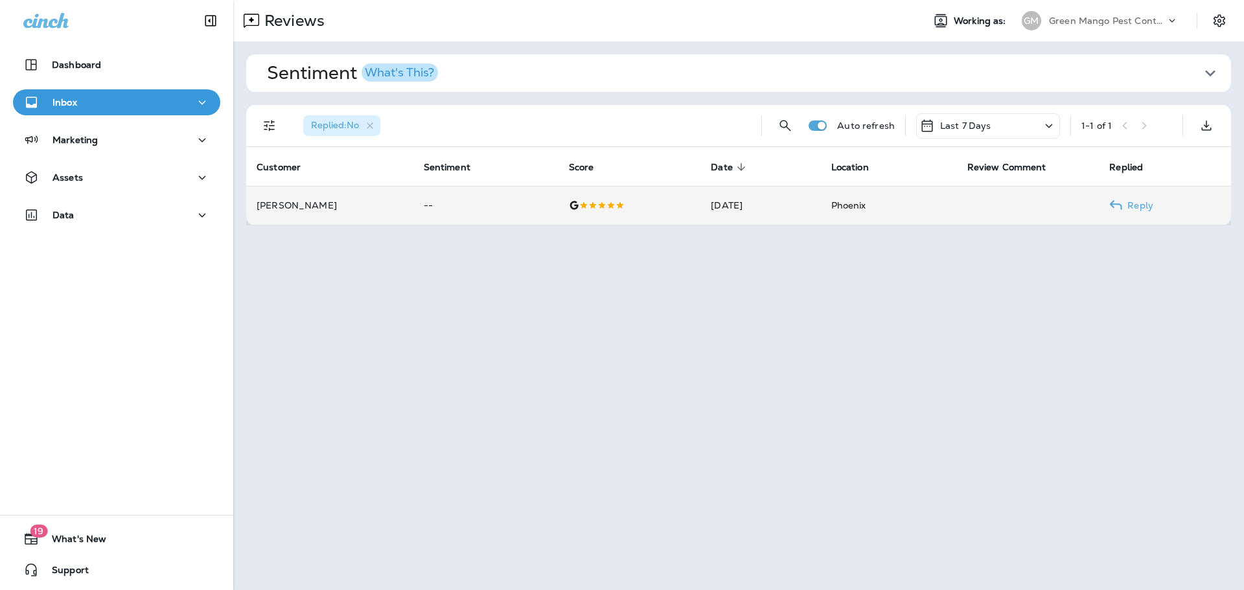
click at [644, 213] on td at bounding box center [630, 205] width 143 height 39
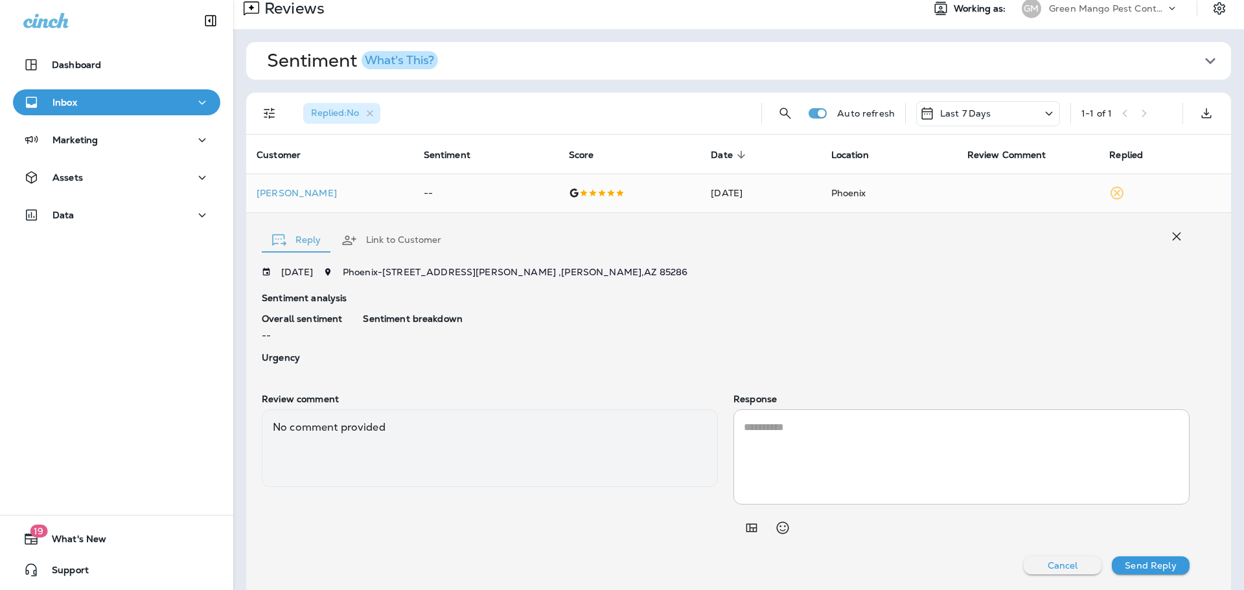
click at [859, 441] on textarea at bounding box center [961, 457] width 435 height 75
paste textarea "**********"
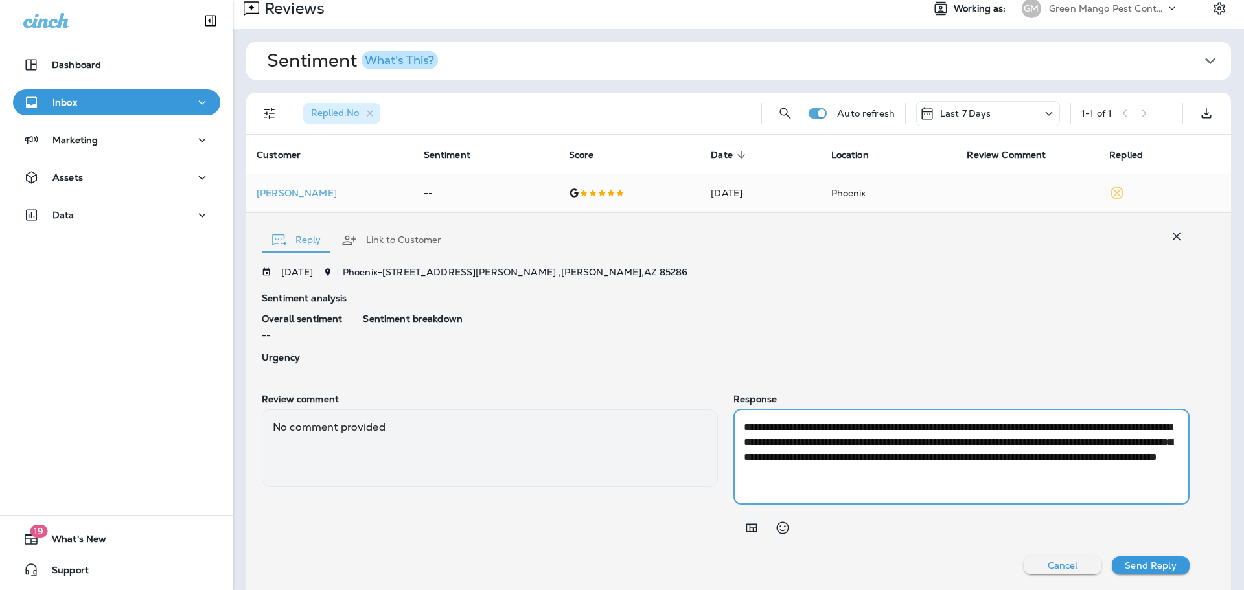
click at [1054, 428] on textarea "**********" at bounding box center [959, 457] width 431 height 75
drag, startPoint x: 1112, startPoint y: 456, endPoint x: 920, endPoint y: 447, distance: 192.0
click at [920, 447] on textarea "**********" at bounding box center [959, 457] width 431 height 75
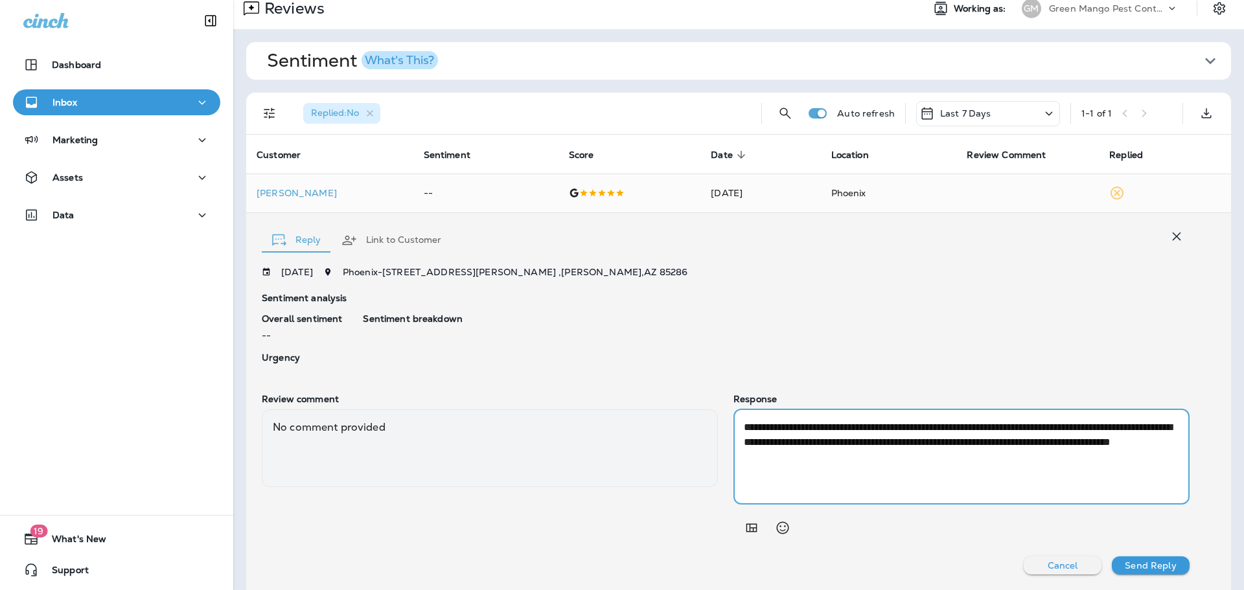
click at [870, 459] on textarea "**********" at bounding box center [959, 457] width 431 height 75
click at [1091, 430] on textarea "**********" at bounding box center [959, 457] width 431 height 75
type textarea "**********"
click at [1157, 565] on p "Send Reply" at bounding box center [1150, 566] width 51 height 10
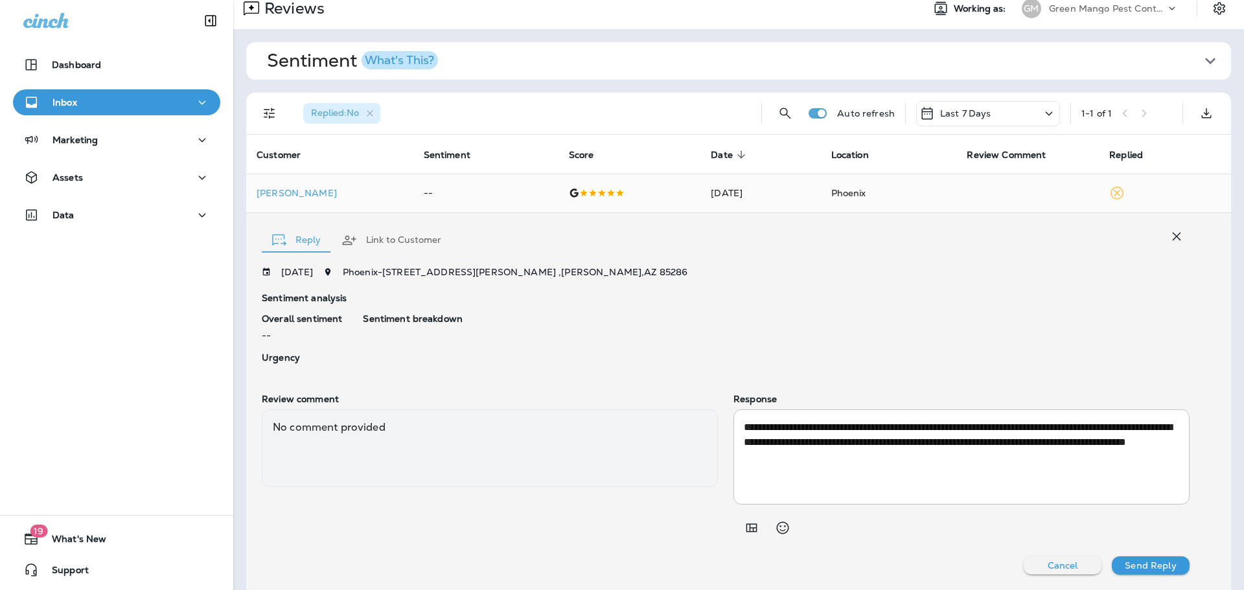
scroll to position [0, 0]
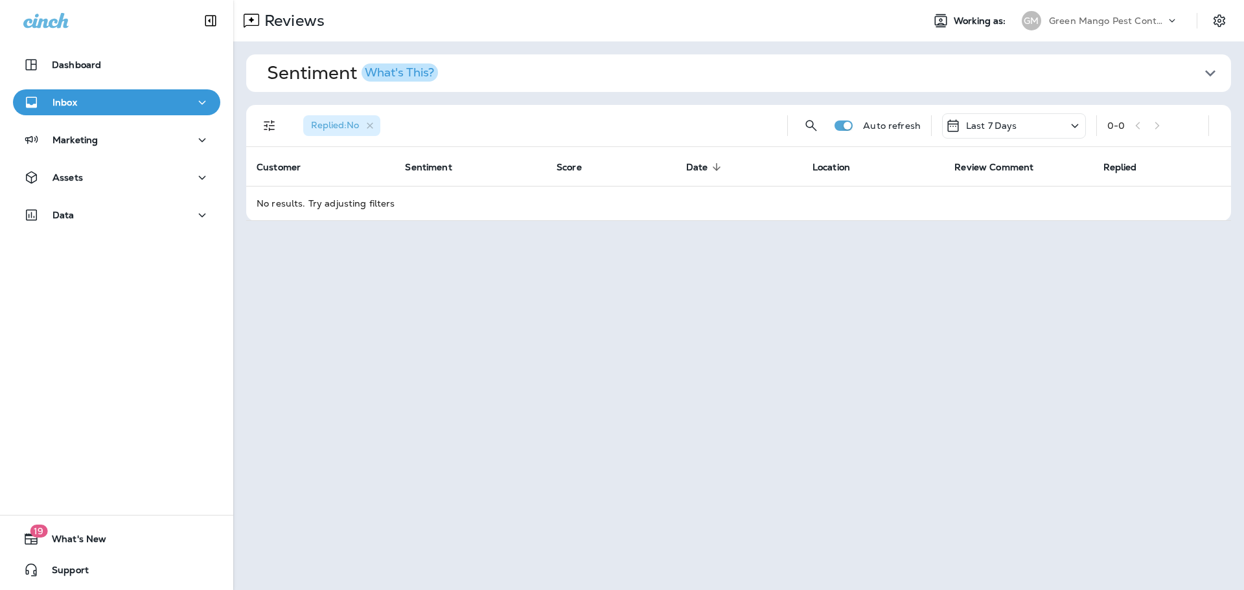
click at [1112, 25] on p "Green Mango Pest Control" at bounding box center [1107, 21] width 117 height 10
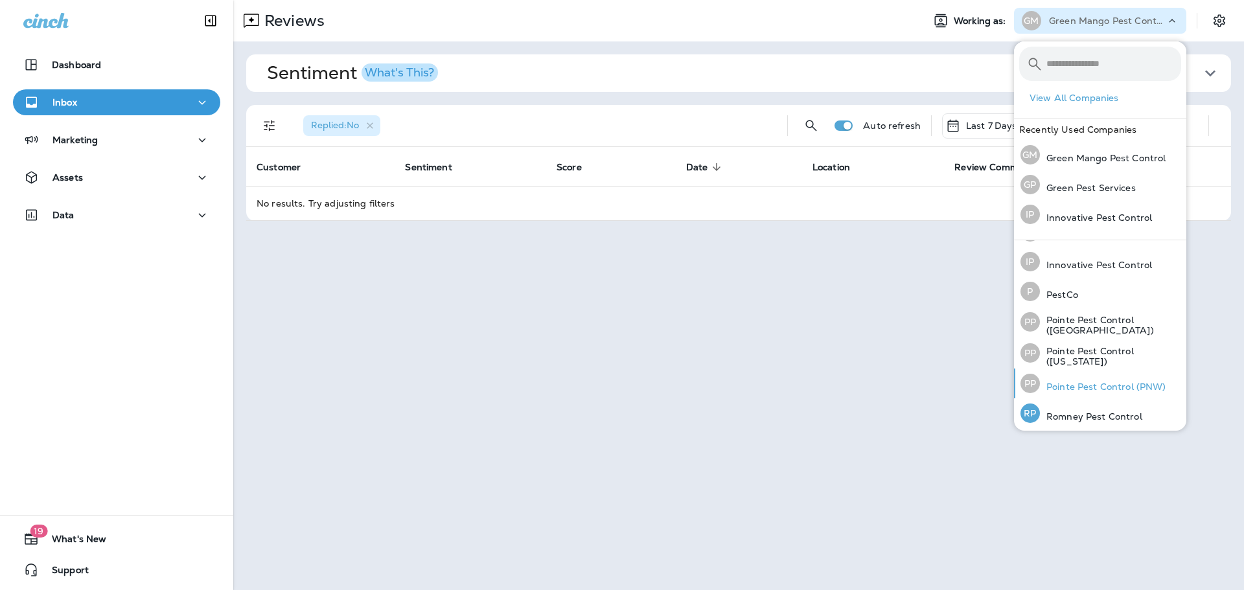
scroll to position [56, 0]
click at [1102, 373] on div "PP Pointe Pest Control (PNW)" at bounding box center [1094, 381] width 156 height 30
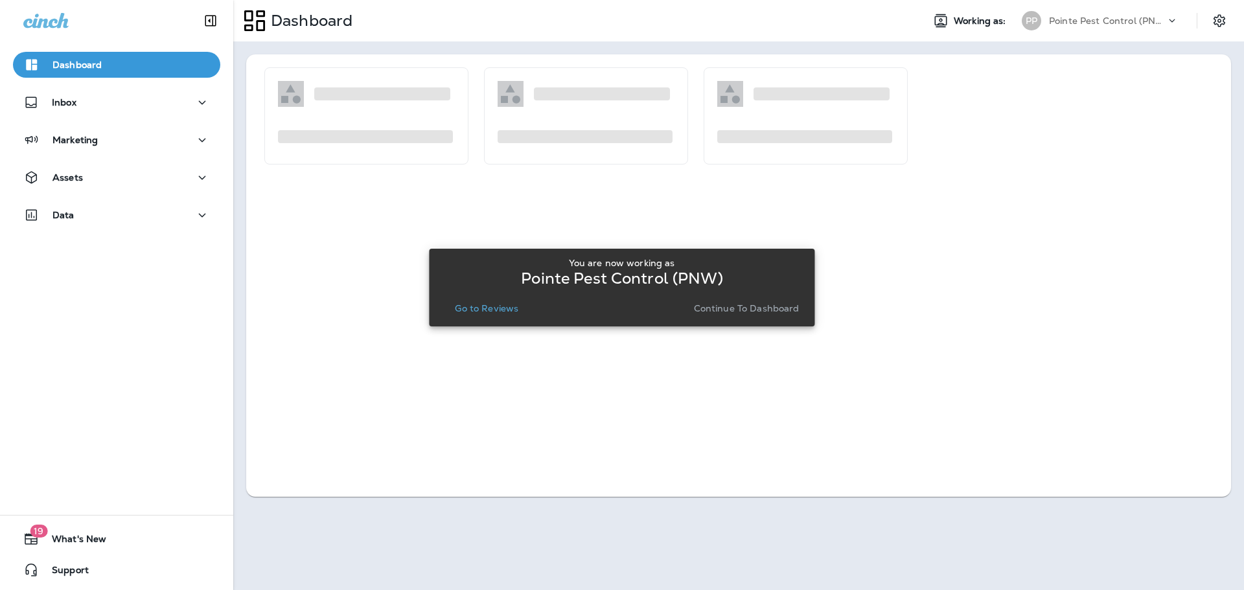
click at [497, 308] on p "Go to Reviews" at bounding box center [487, 308] width 64 height 10
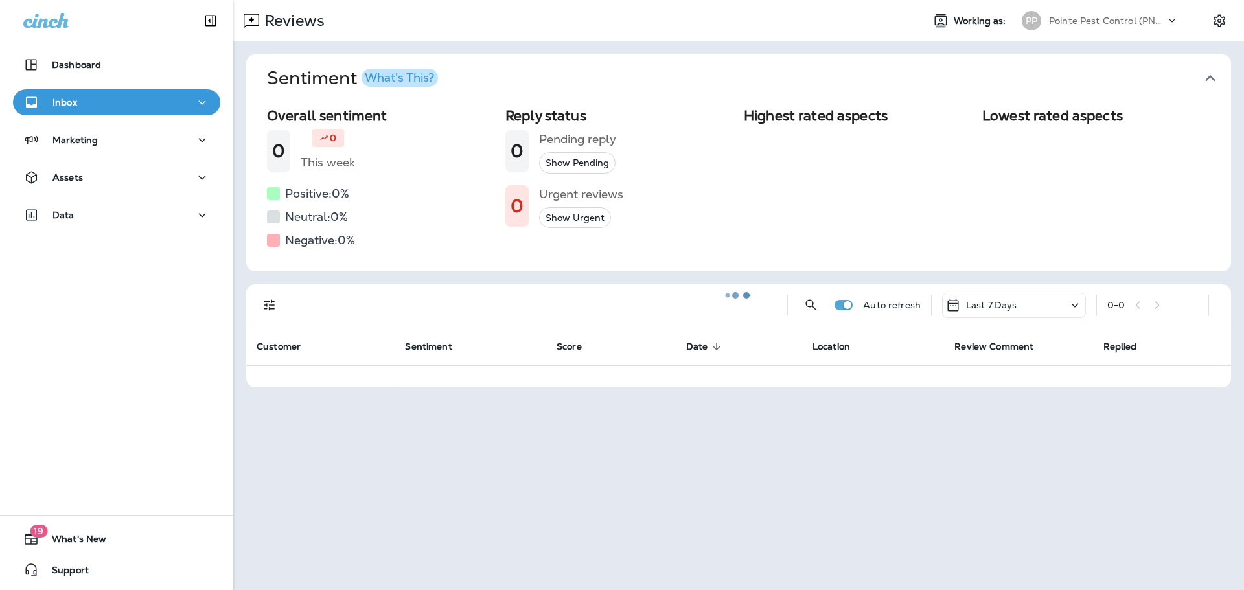
click at [1209, 69] on div at bounding box center [739, 295] width 1008 height 588
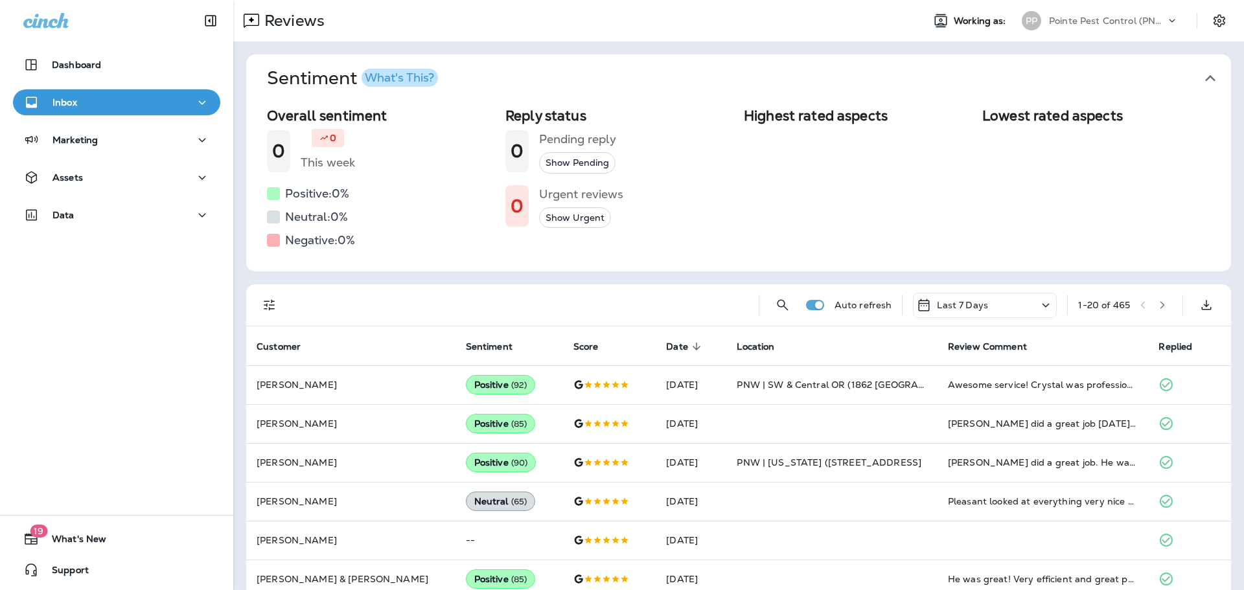
click at [1208, 73] on icon "button" at bounding box center [1210, 78] width 21 height 21
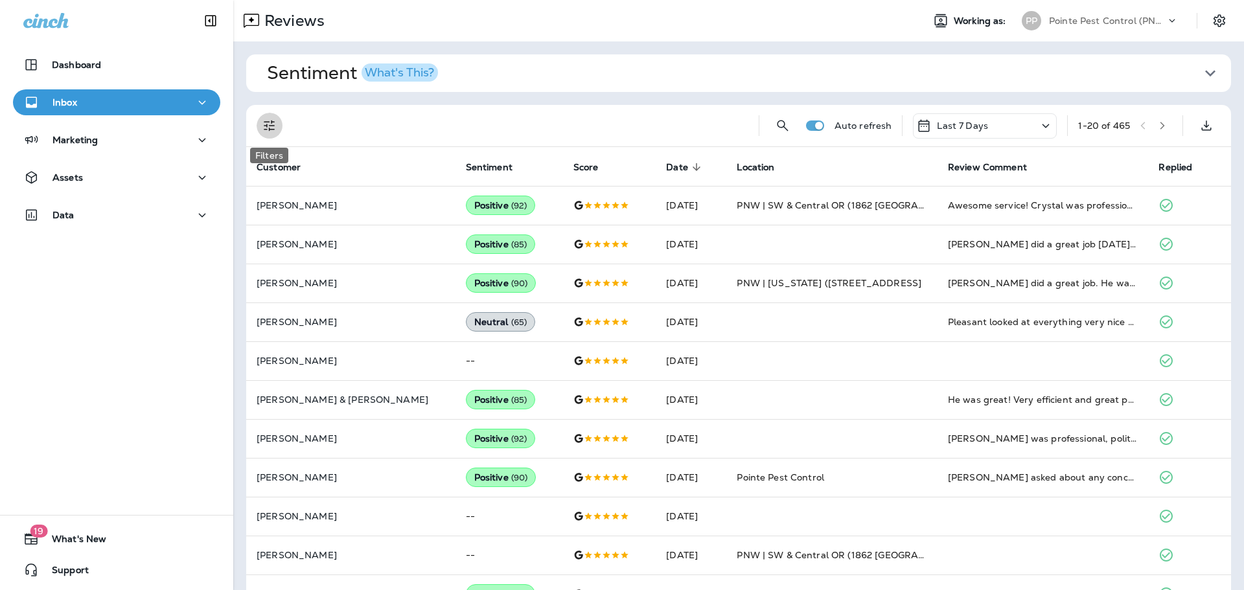
click at [263, 131] on icon "Filters" at bounding box center [270, 126] width 16 height 16
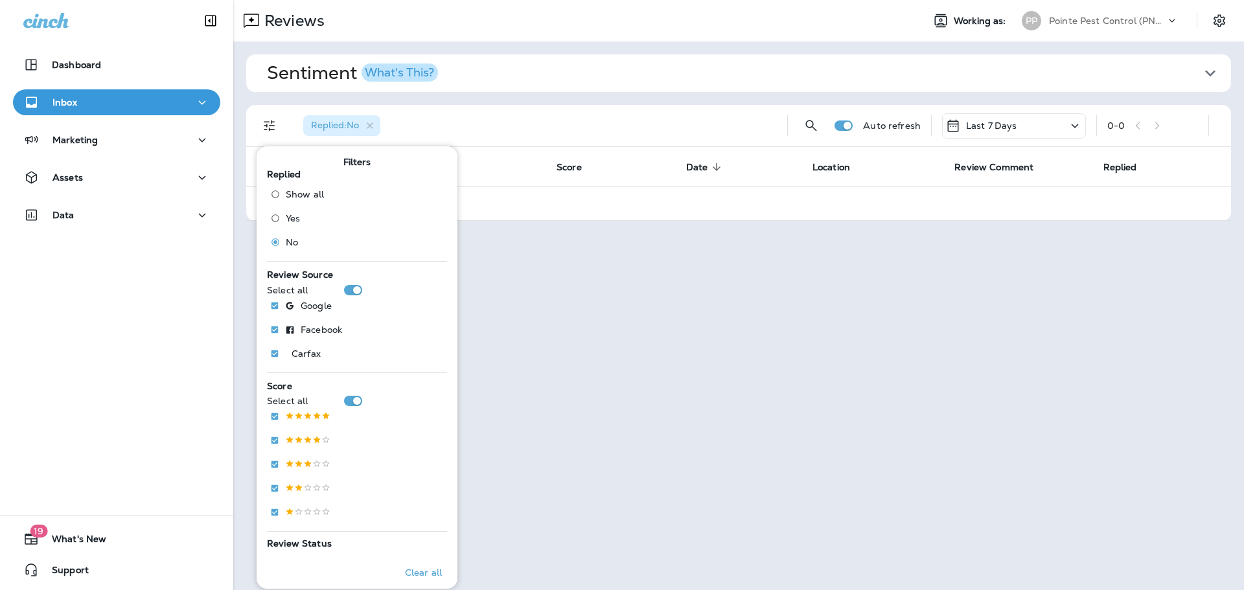
click at [557, 124] on div "Replied : No" at bounding box center [535, 125] width 484 height 41
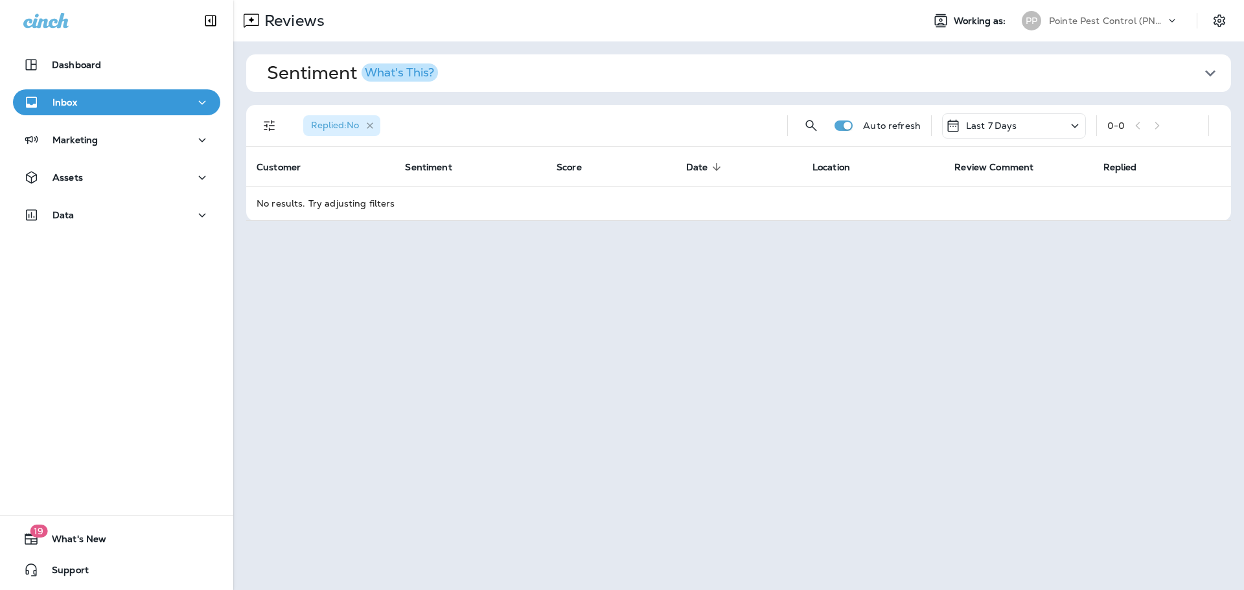
click at [372, 125] on icon "button" at bounding box center [370, 125] width 6 height 6
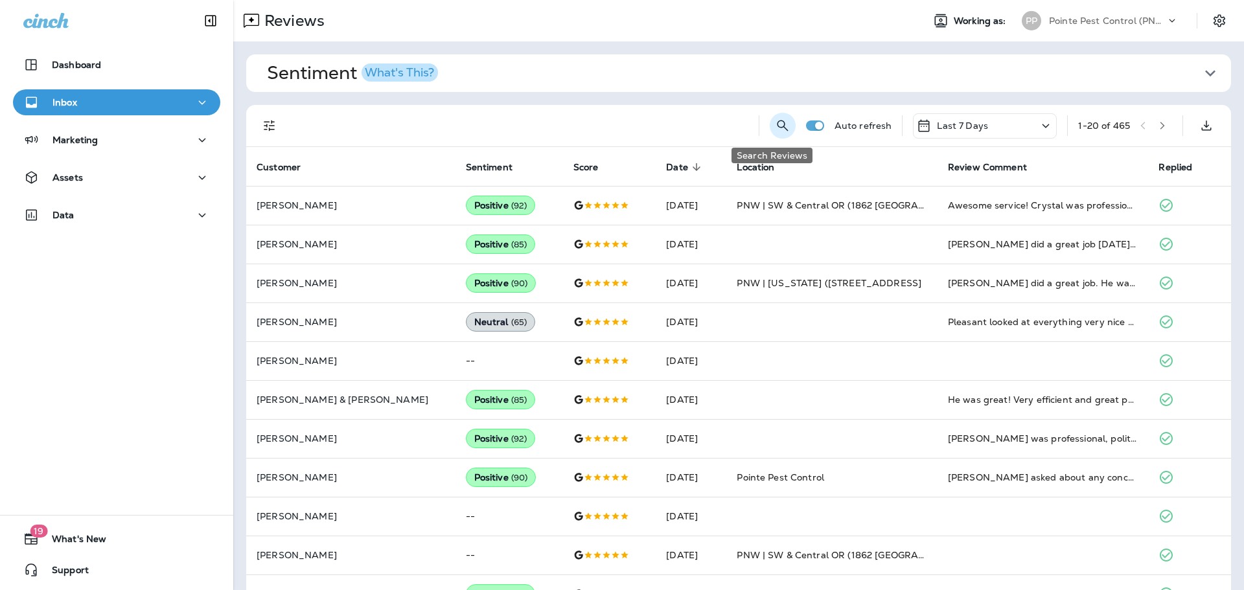
click at [775, 126] on icon "Search Reviews" at bounding box center [783, 126] width 16 height 16
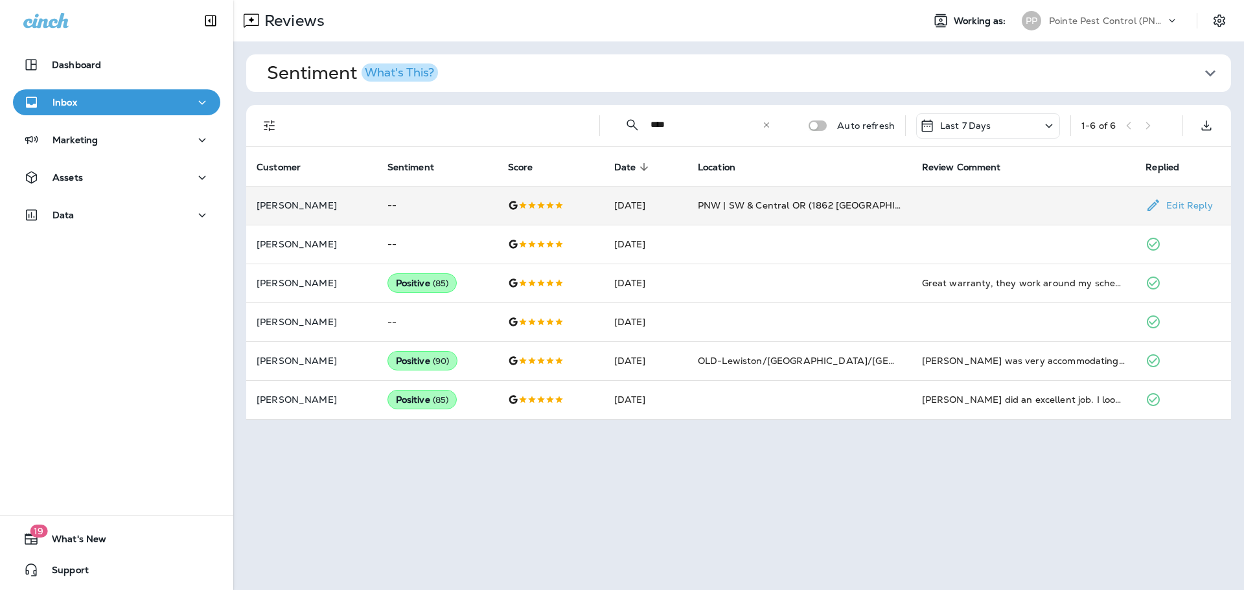
type input "****"
click at [887, 196] on td "PNW | SW & Central OR (1862 [GEOGRAPHIC_DATA] SE)" at bounding box center [800, 205] width 224 height 39
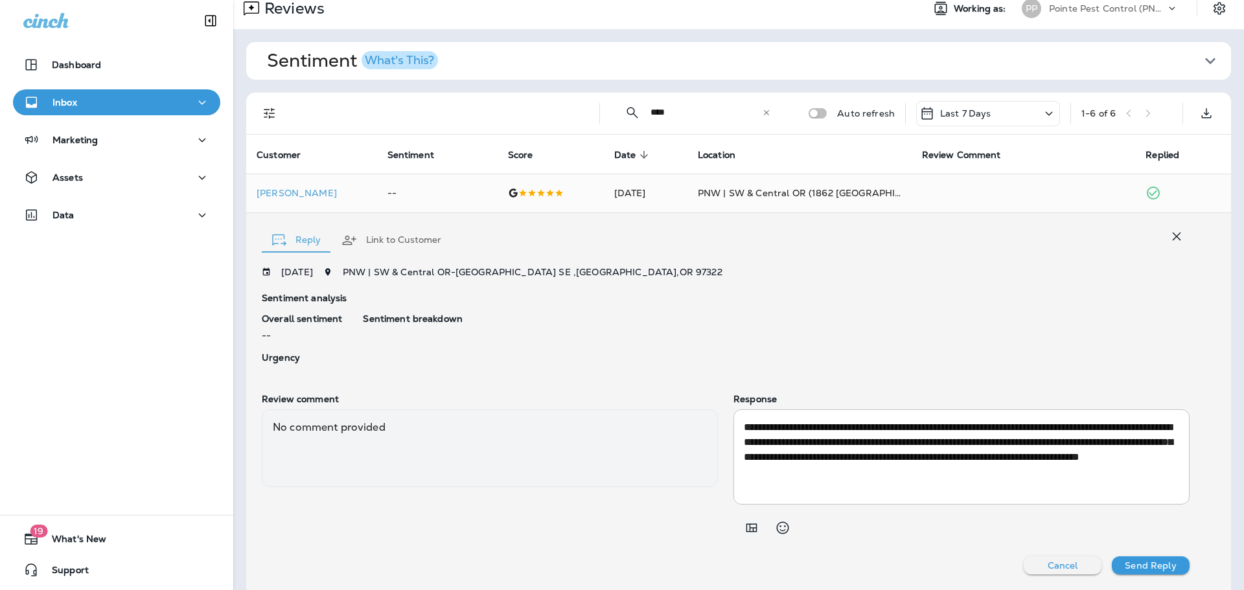
click at [952, 459] on textarea "**********" at bounding box center [959, 457] width 431 height 75
click at [1169, 232] on icon "button" at bounding box center [1177, 237] width 16 height 16
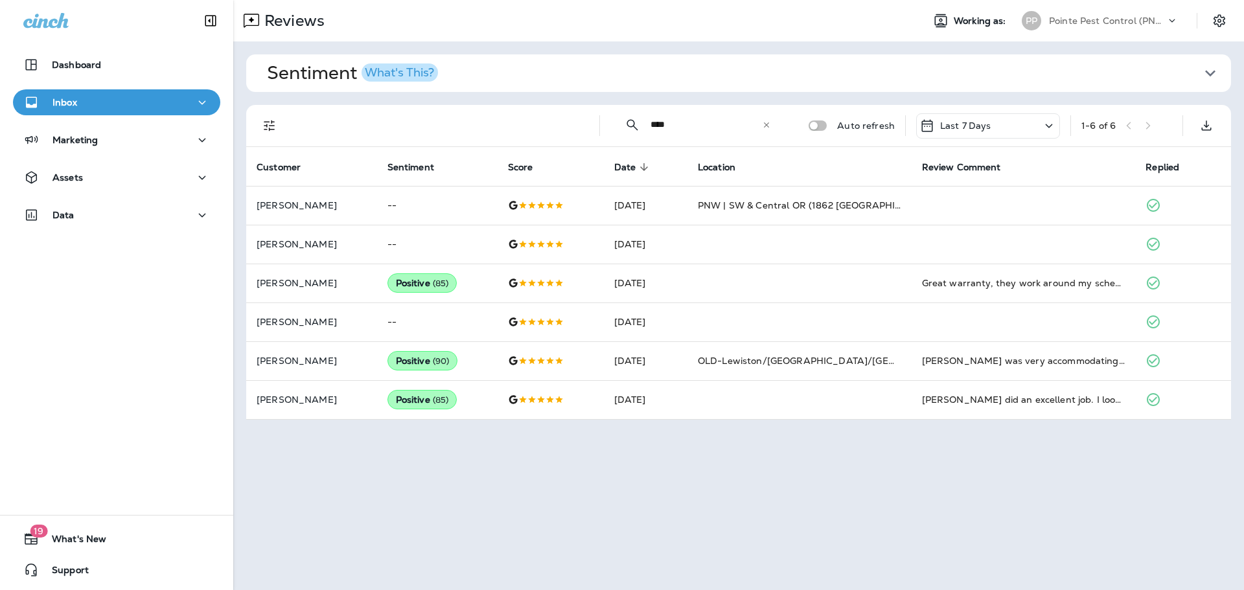
scroll to position [0, 0]
click at [765, 124] on icon at bounding box center [766, 125] width 9 height 9
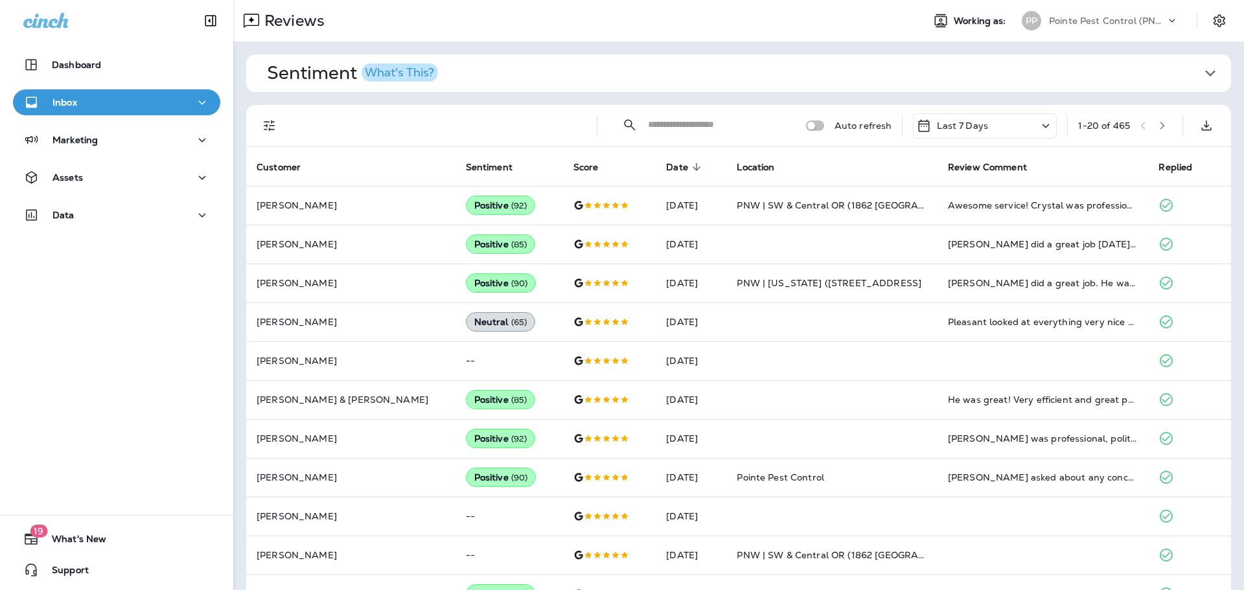
click at [982, 121] on div "Last 7 Days" at bounding box center [985, 125] width 144 height 25
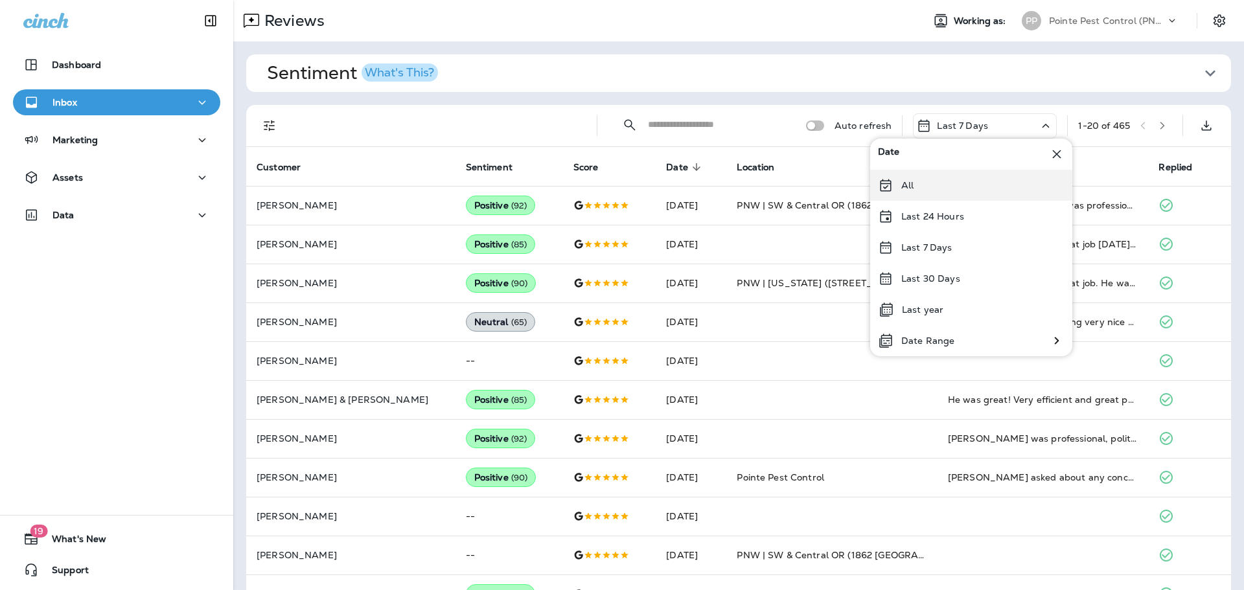
click at [949, 183] on div "All" at bounding box center [971, 185] width 202 height 31
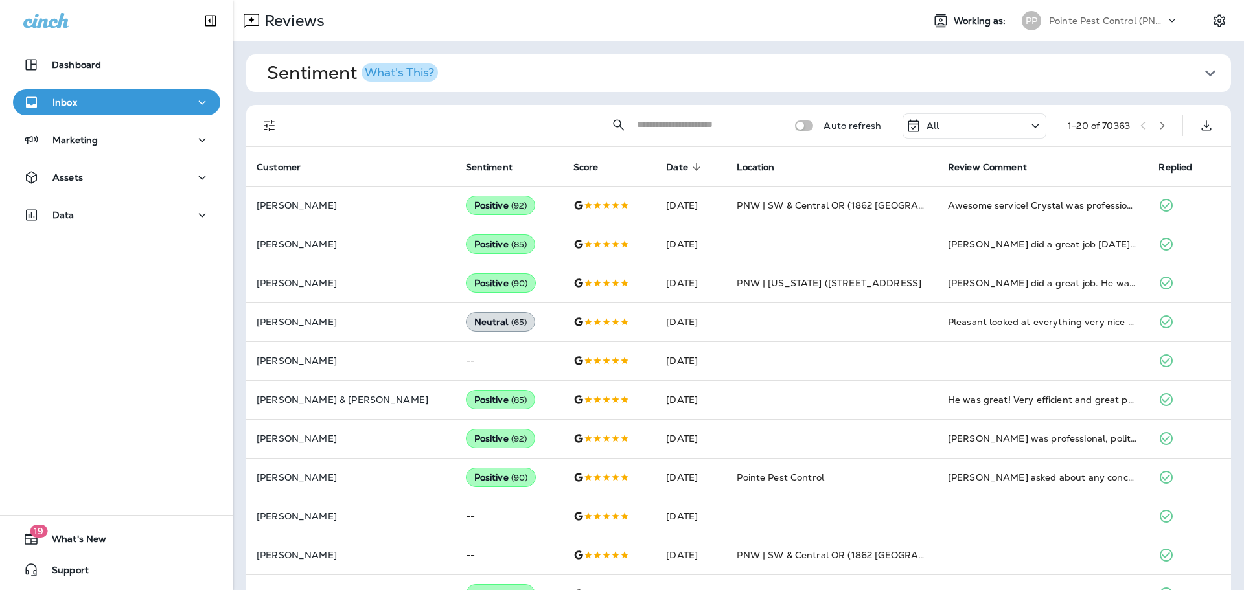
click at [682, 124] on input "text" at bounding box center [704, 125] width 135 height 34
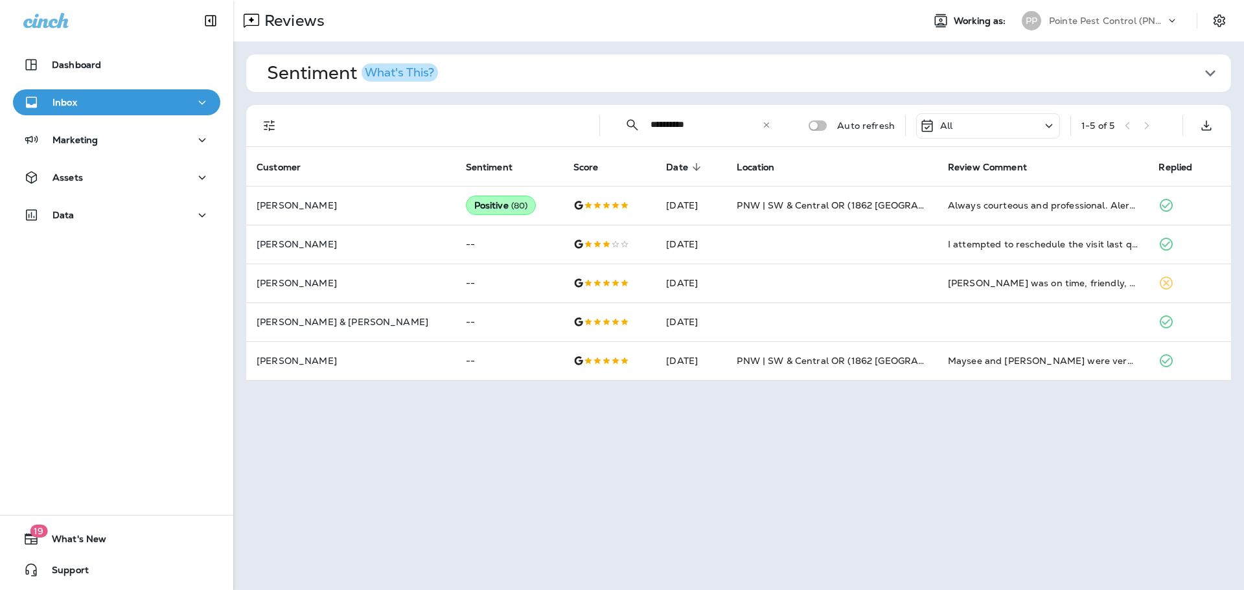
type input "**********"
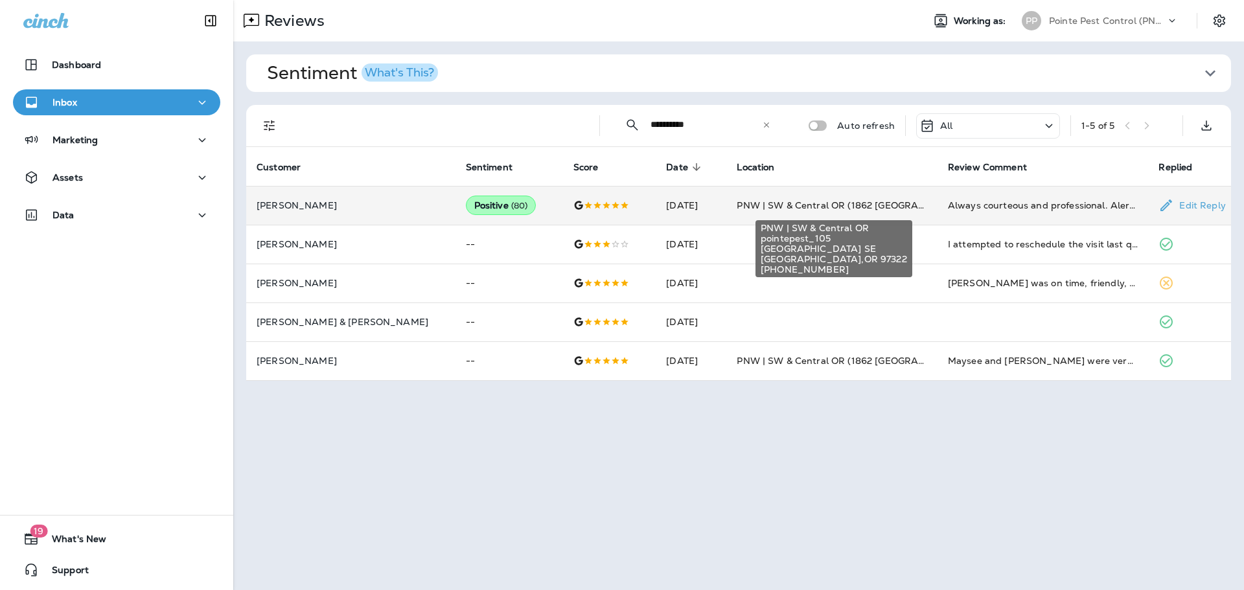
click at [850, 211] on div "PNW | SW & Central OR pointepest_105 [STREET_ADDRESS] [PHONE_NUMBER]" at bounding box center [833, 244] width 159 height 67
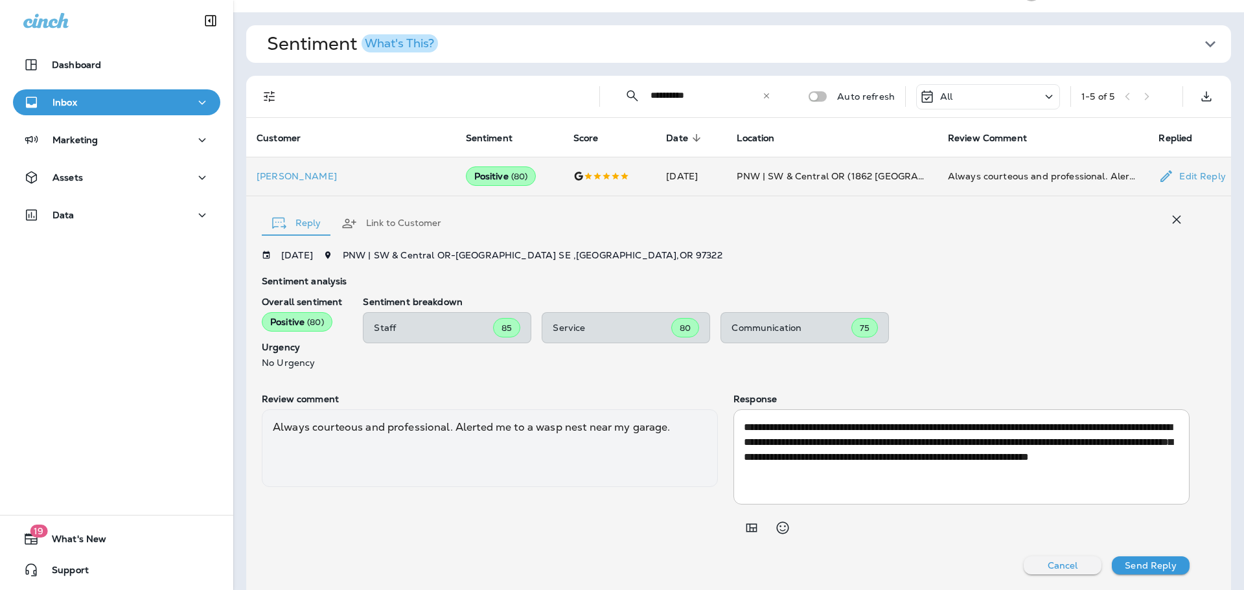
click at [830, 455] on textarea "**********" at bounding box center [959, 457] width 431 height 75
click at [830, 454] on textarea "**********" at bounding box center [959, 457] width 431 height 75
click at [1167, 211] on button "button" at bounding box center [1177, 220] width 26 height 26
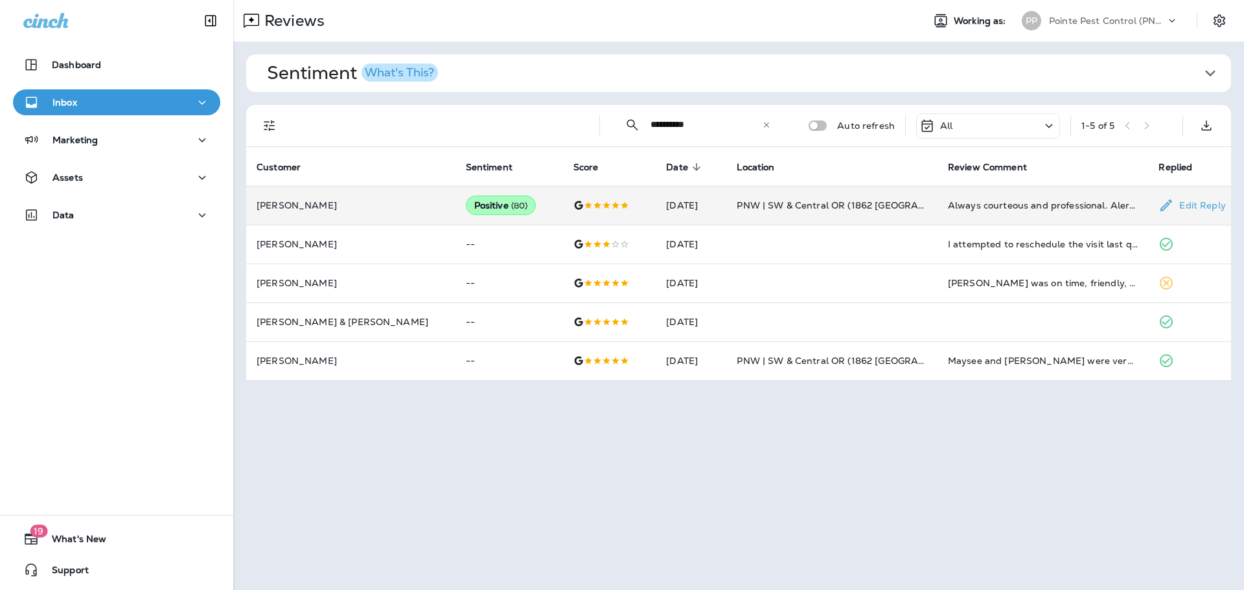
scroll to position [0, 0]
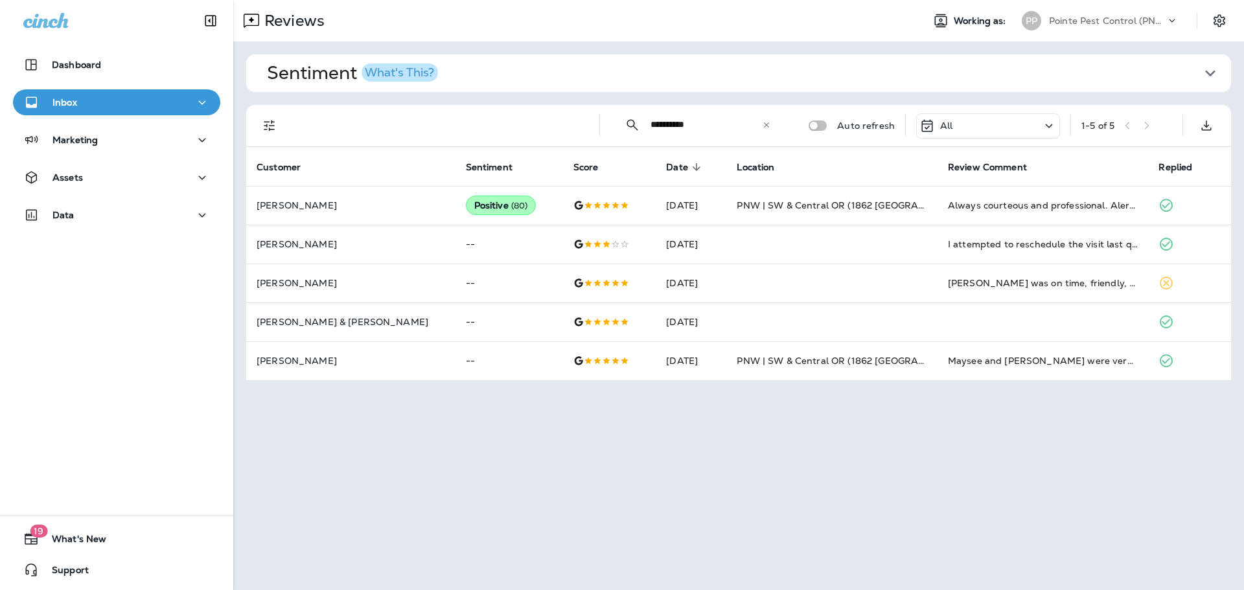
click at [768, 125] on icon at bounding box center [766, 125] width 9 height 9
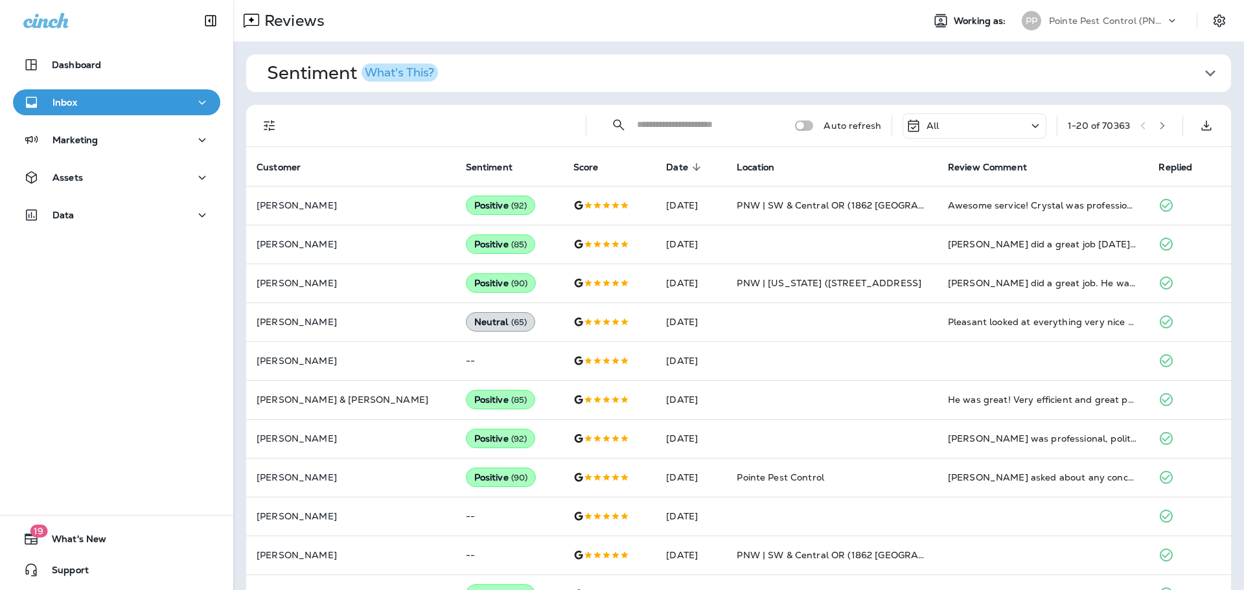
click at [927, 131] on p "All" at bounding box center [933, 126] width 12 height 10
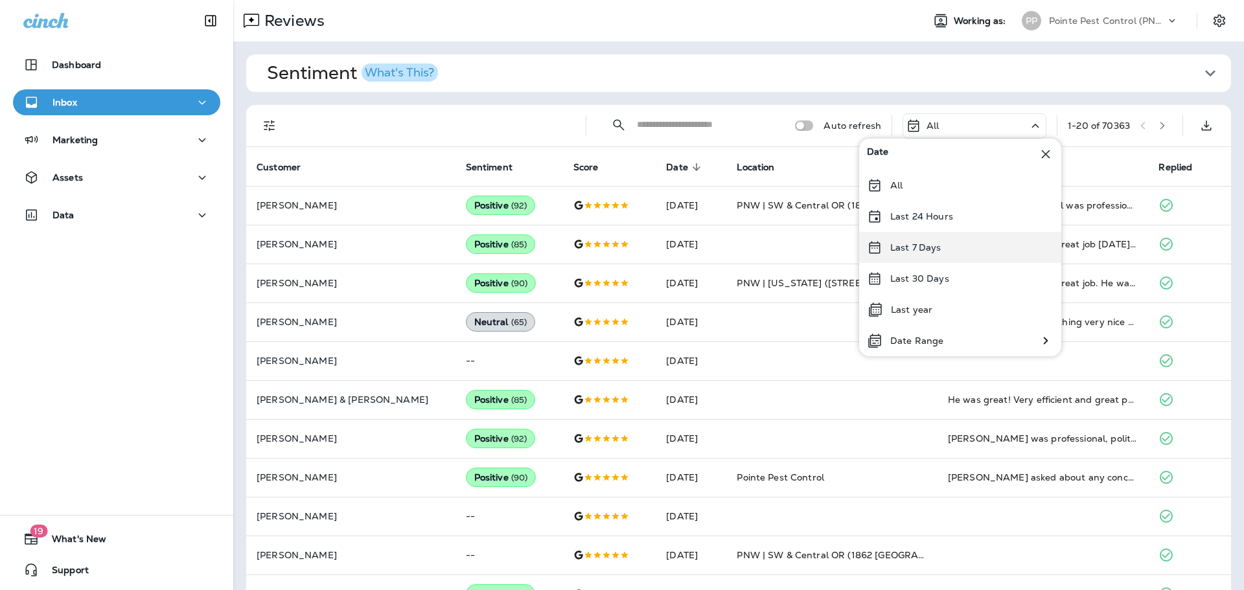
click at [923, 245] on p "Last 7 Days" at bounding box center [915, 247] width 51 height 10
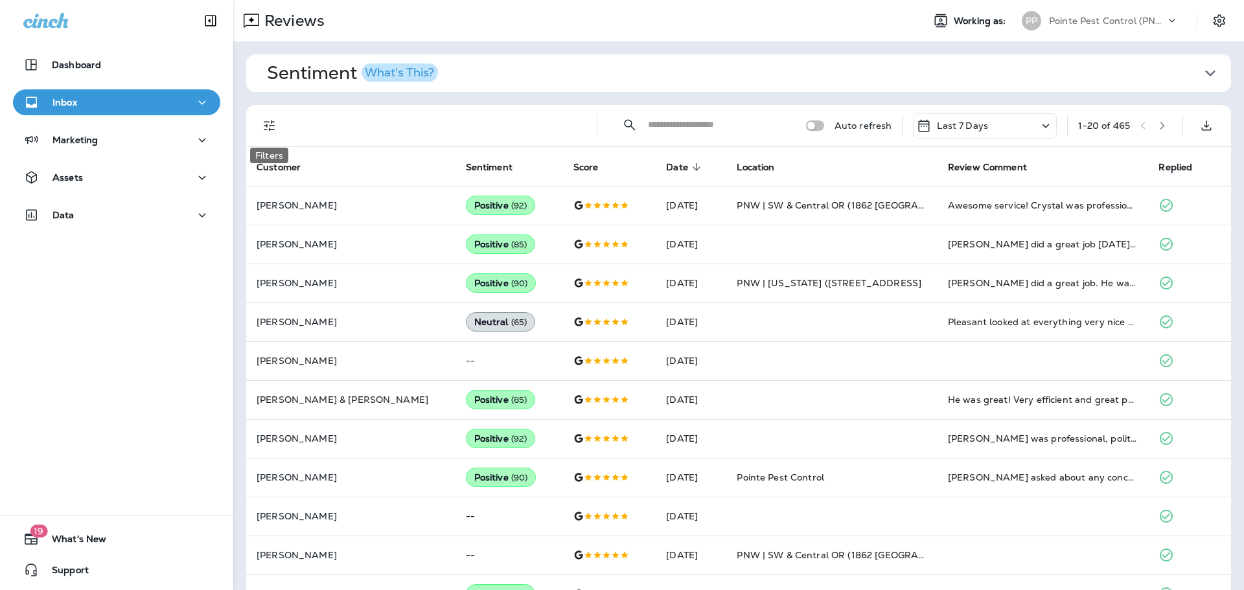
click at [270, 128] on icon "Filters" at bounding box center [270, 126] width 16 height 16
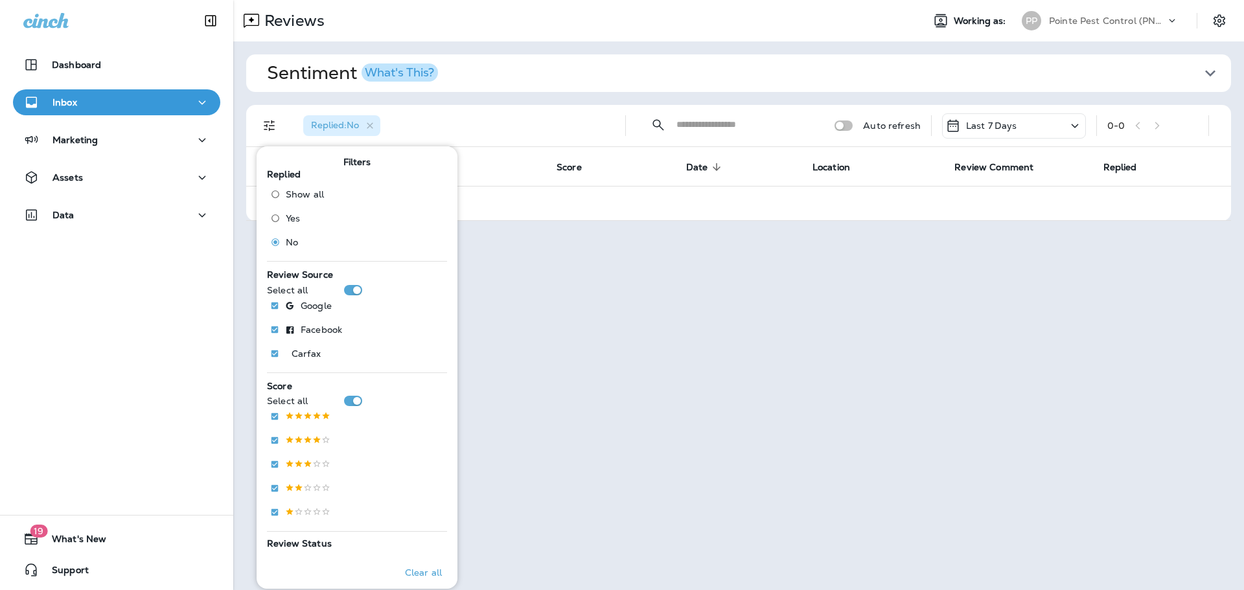
click at [505, 122] on div "Replied : No" at bounding box center [454, 125] width 322 height 41
